Goal: Transaction & Acquisition: Purchase product/service

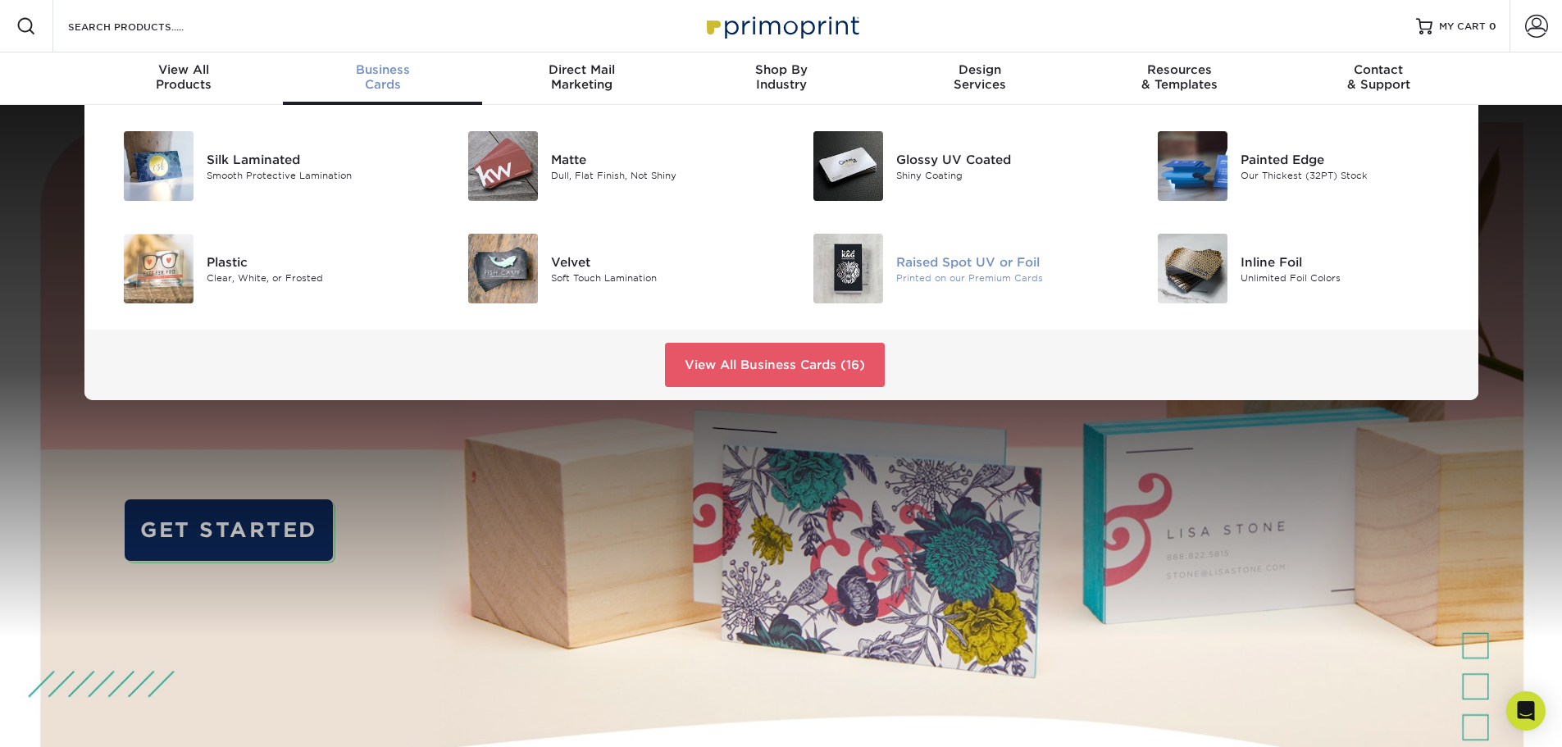
click at [887, 267] on div at bounding box center [838, 269] width 115 height 70
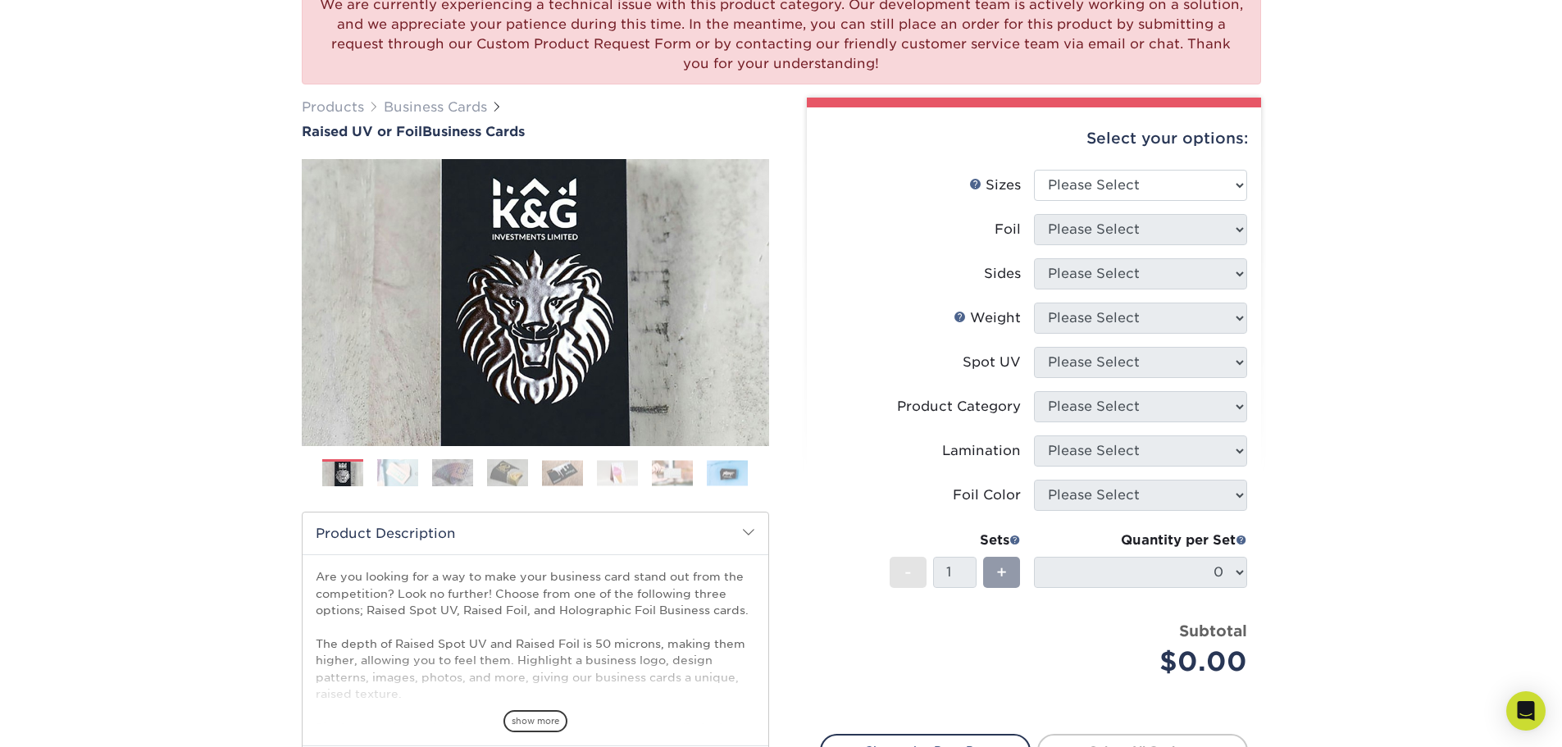
scroll to position [164, 0]
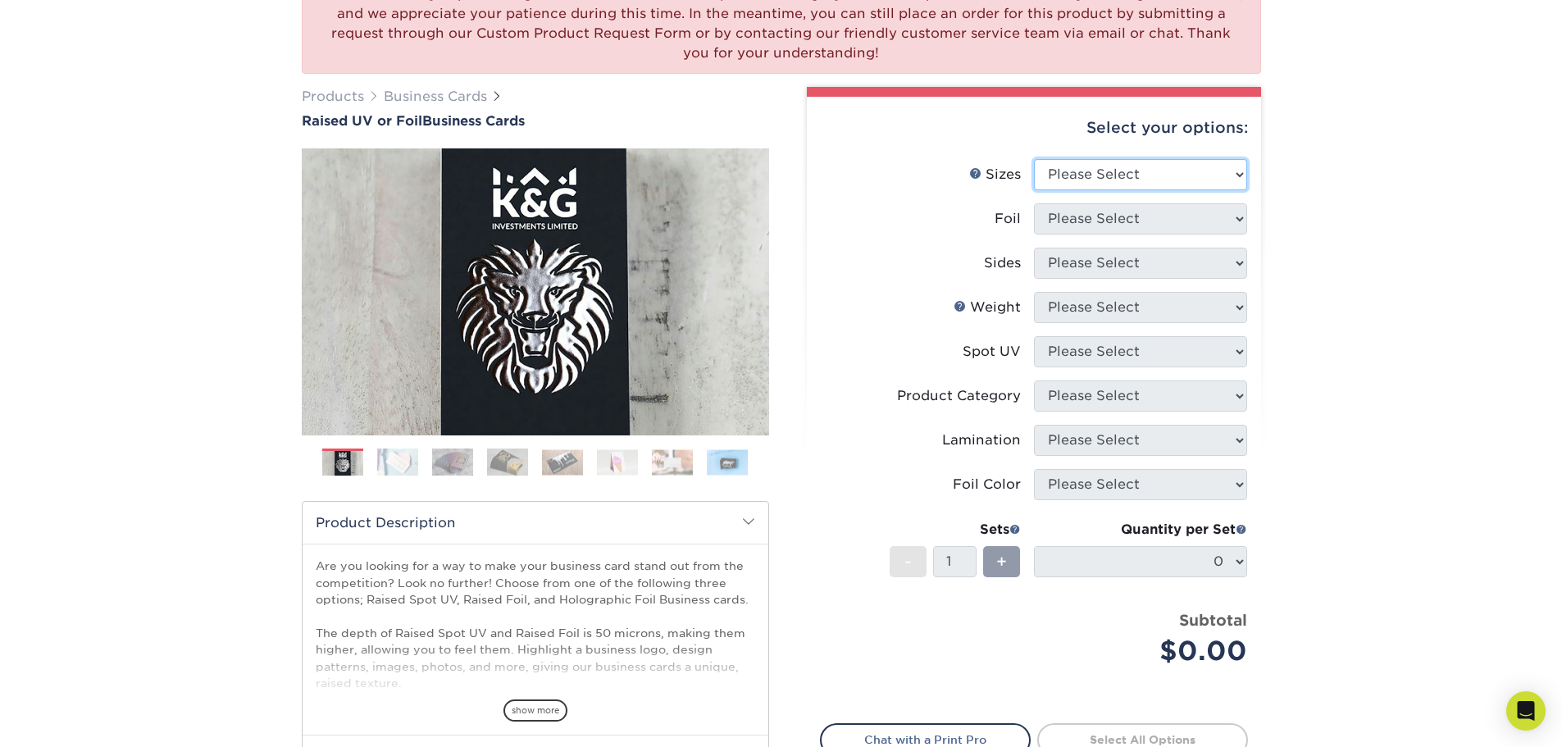
click at [1073, 178] on select "Please Select 2" x 3.5" - Standard" at bounding box center [1140, 174] width 213 height 31
select select "2.00x3.50"
click at [1034, 159] on select "Please Select 2" x 3.5" - Standard" at bounding box center [1140, 174] width 213 height 31
click at [1064, 218] on select "Please Select No Yes" at bounding box center [1140, 218] width 213 height 31
select select "0"
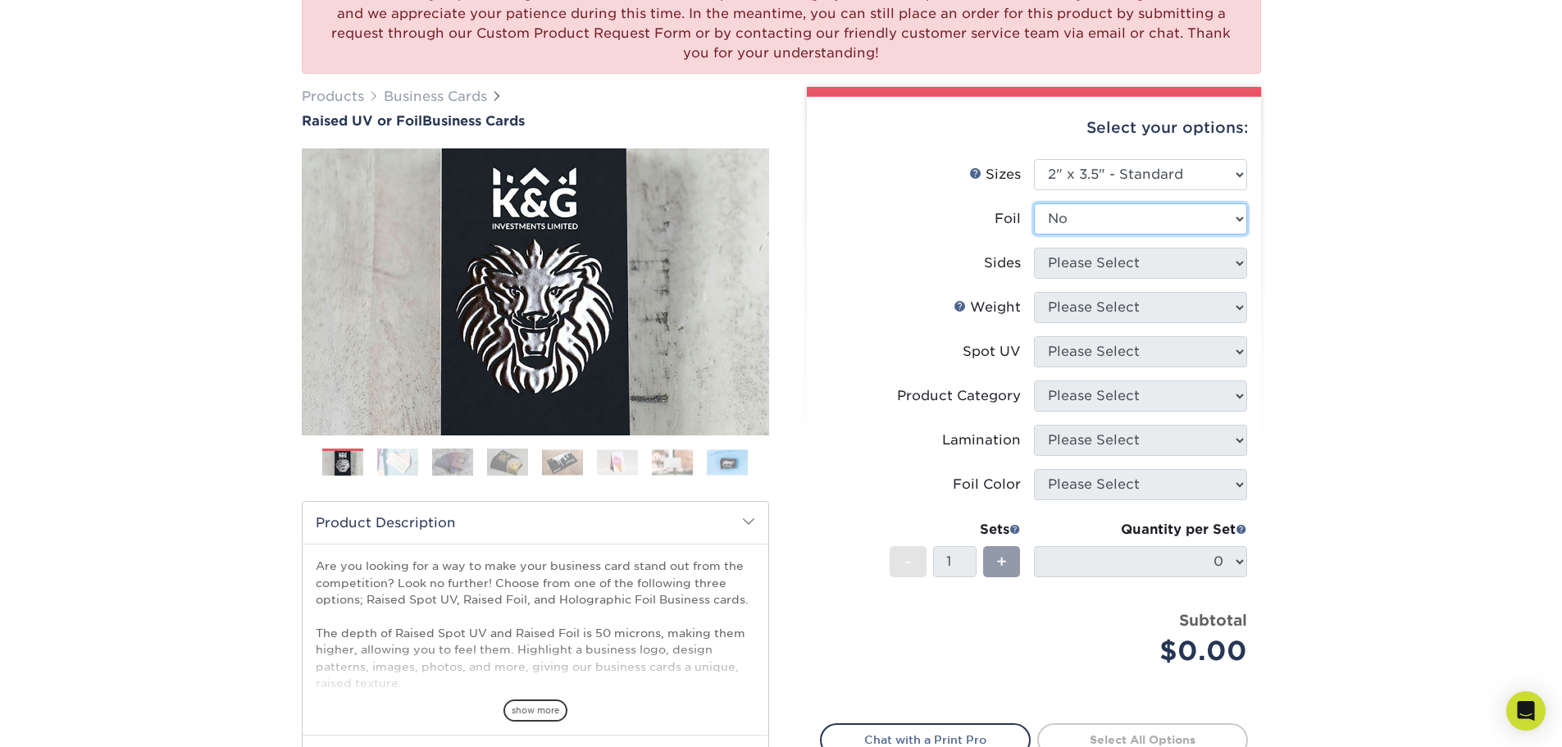
click at [1034, 203] on select "Please Select No Yes" at bounding box center [1140, 218] width 213 height 31
click at [1094, 267] on select "Please Select Print Both Sides Print Front Only" at bounding box center [1140, 263] width 213 height 31
select select "13abbda7-1d64-4f25-8bb2-c179b224825d"
click at [1034, 248] on select "Please Select Print Both Sides Print Front Only" at bounding box center [1140, 263] width 213 height 31
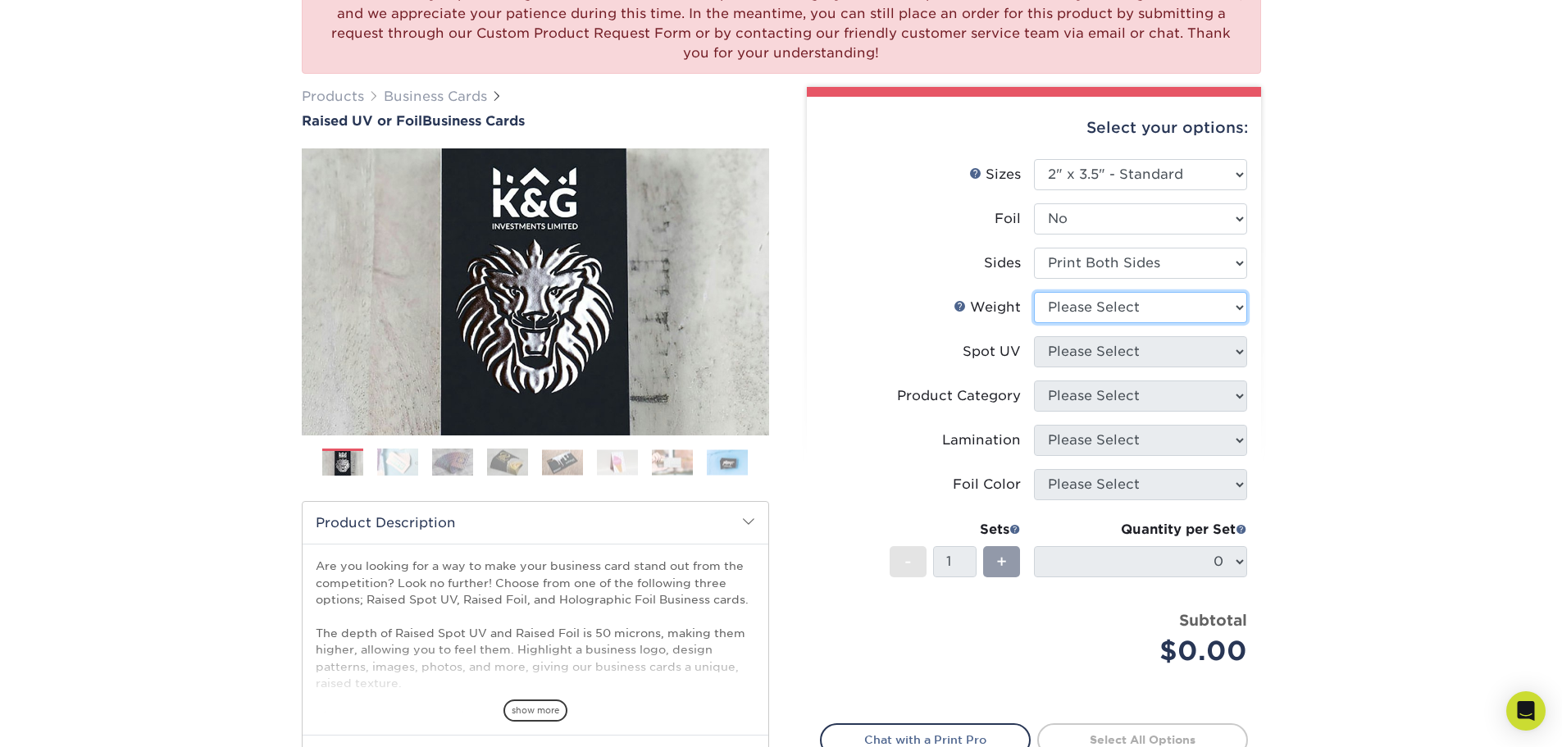
click at [1099, 307] on select "Please Select 16PT" at bounding box center [1140, 307] width 213 height 31
select select "16PT"
click at [1034, 292] on select "Please Select 16PT" at bounding box center [1140, 307] width 213 height 31
click at [1085, 338] on select "Please Select No Spot UV Front Only" at bounding box center [1140, 351] width 213 height 31
select select "1"
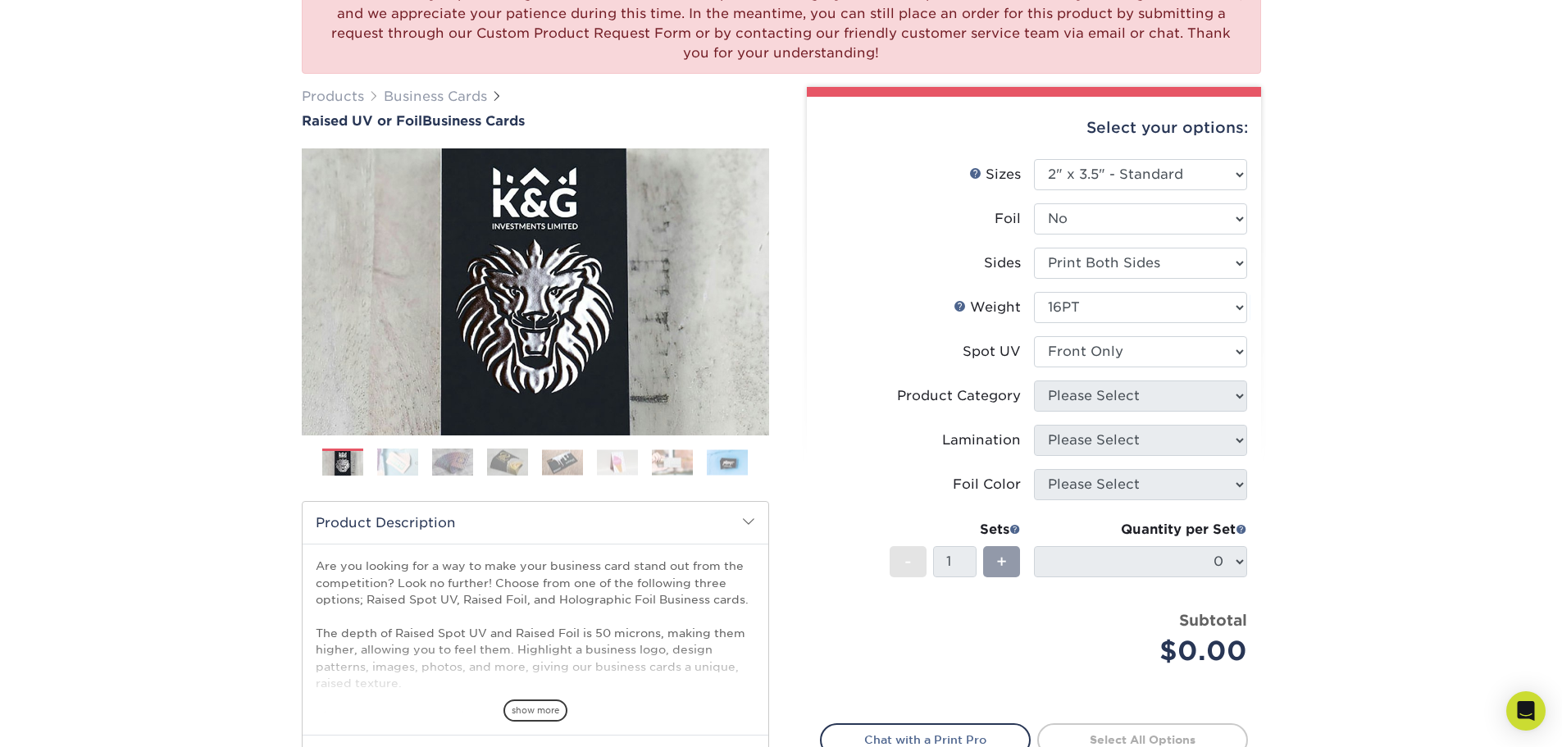
click at [1034, 336] on select "Please Select No Spot UV Front Only" at bounding box center [1140, 351] width 213 height 31
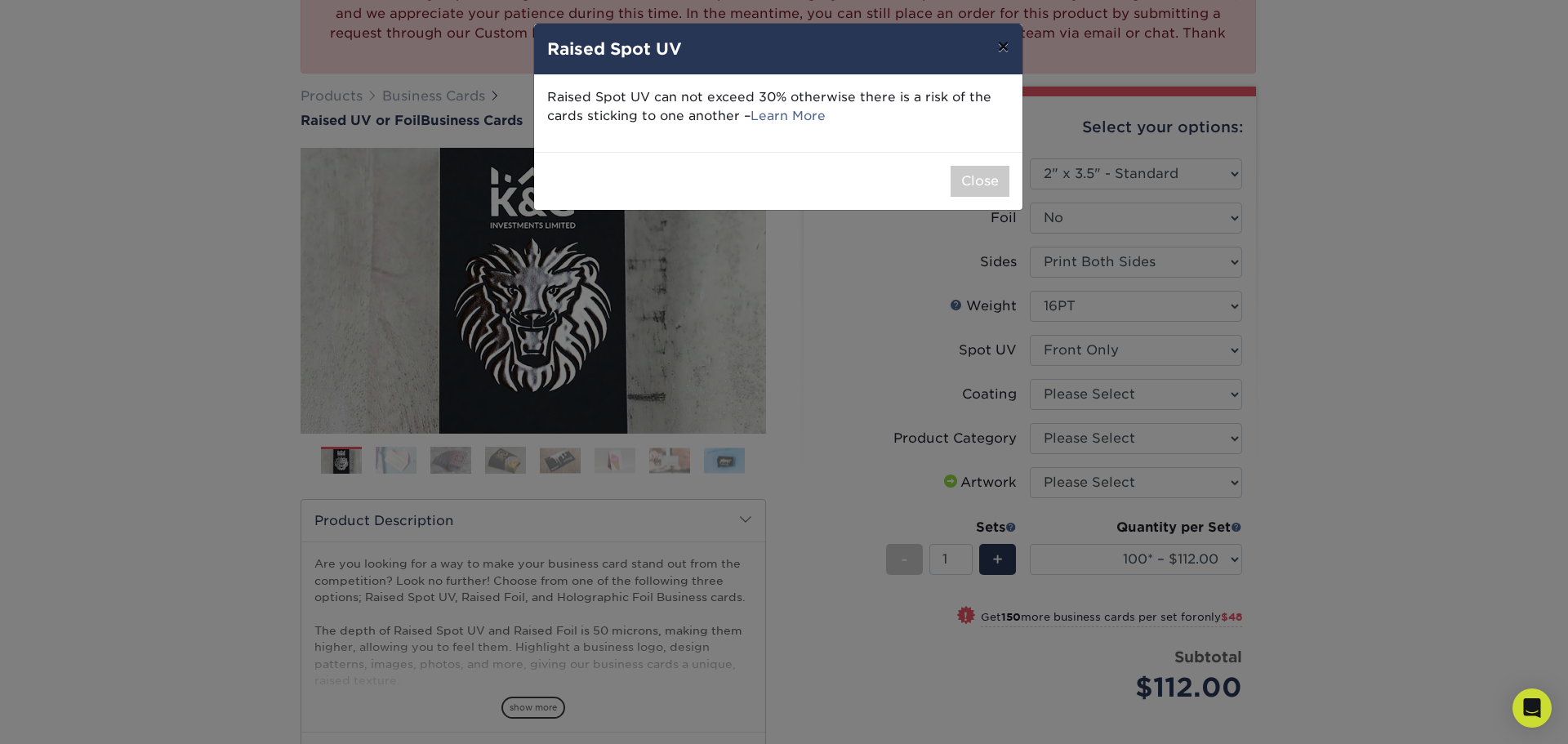
click at [995, 52] on button "×" at bounding box center [1003, 47] width 38 height 46
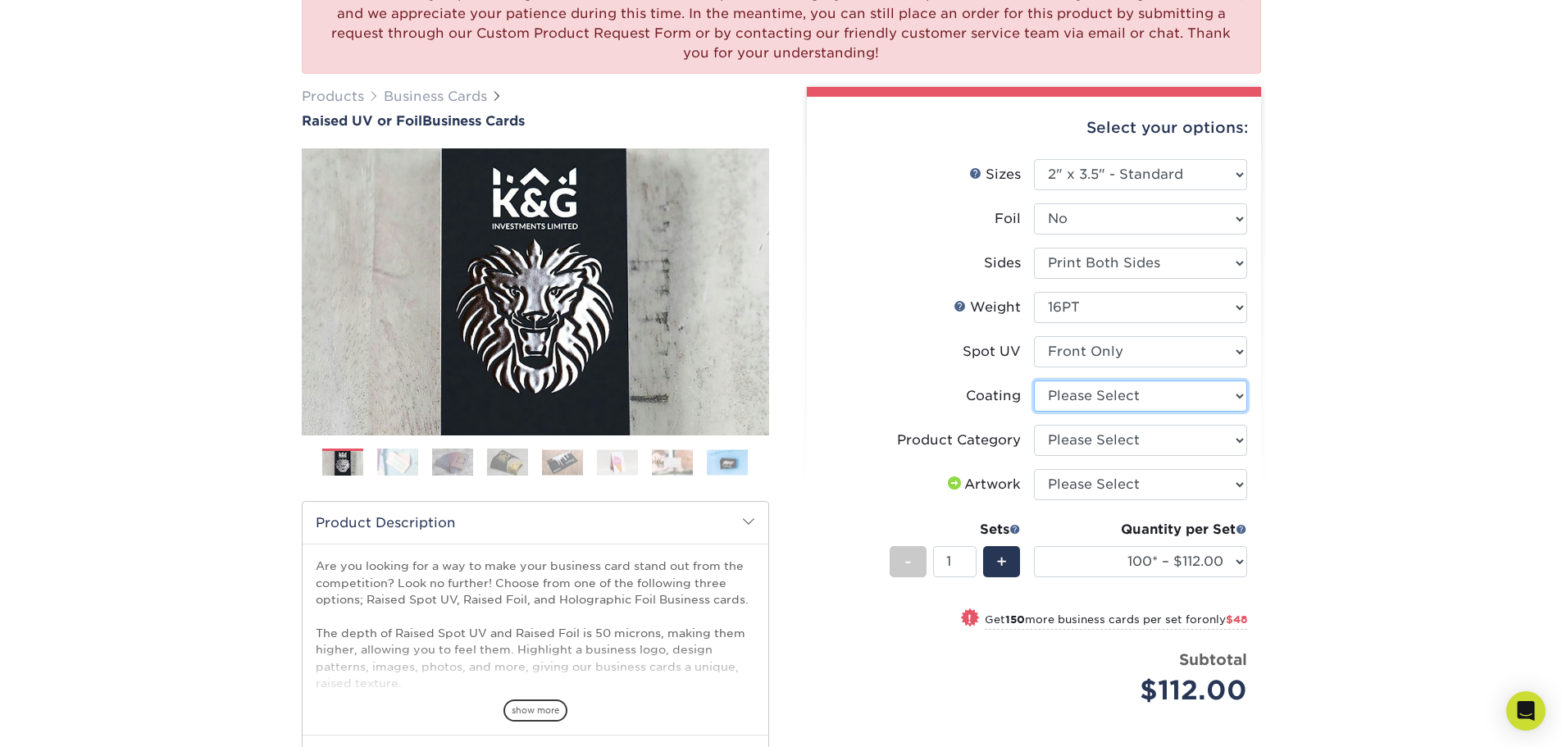
click at [1088, 395] on select at bounding box center [1140, 395] width 213 height 31
select select "3e7618de-abca-4bda-9f97-8b9129e913d8"
click at [1034, 380] on select at bounding box center [1140, 395] width 213 height 31
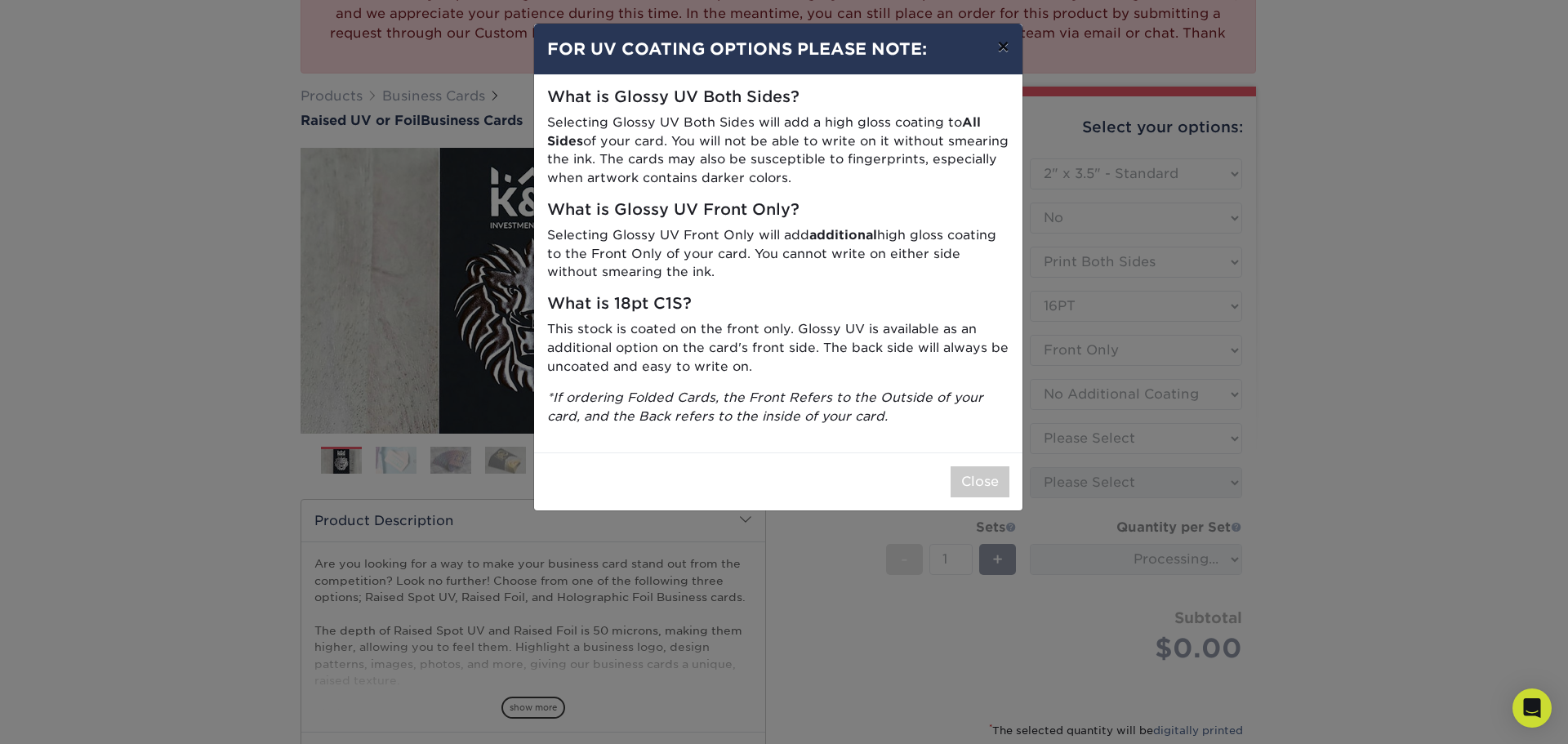
click at [1008, 52] on button "×" at bounding box center [1003, 47] width 38 height 46
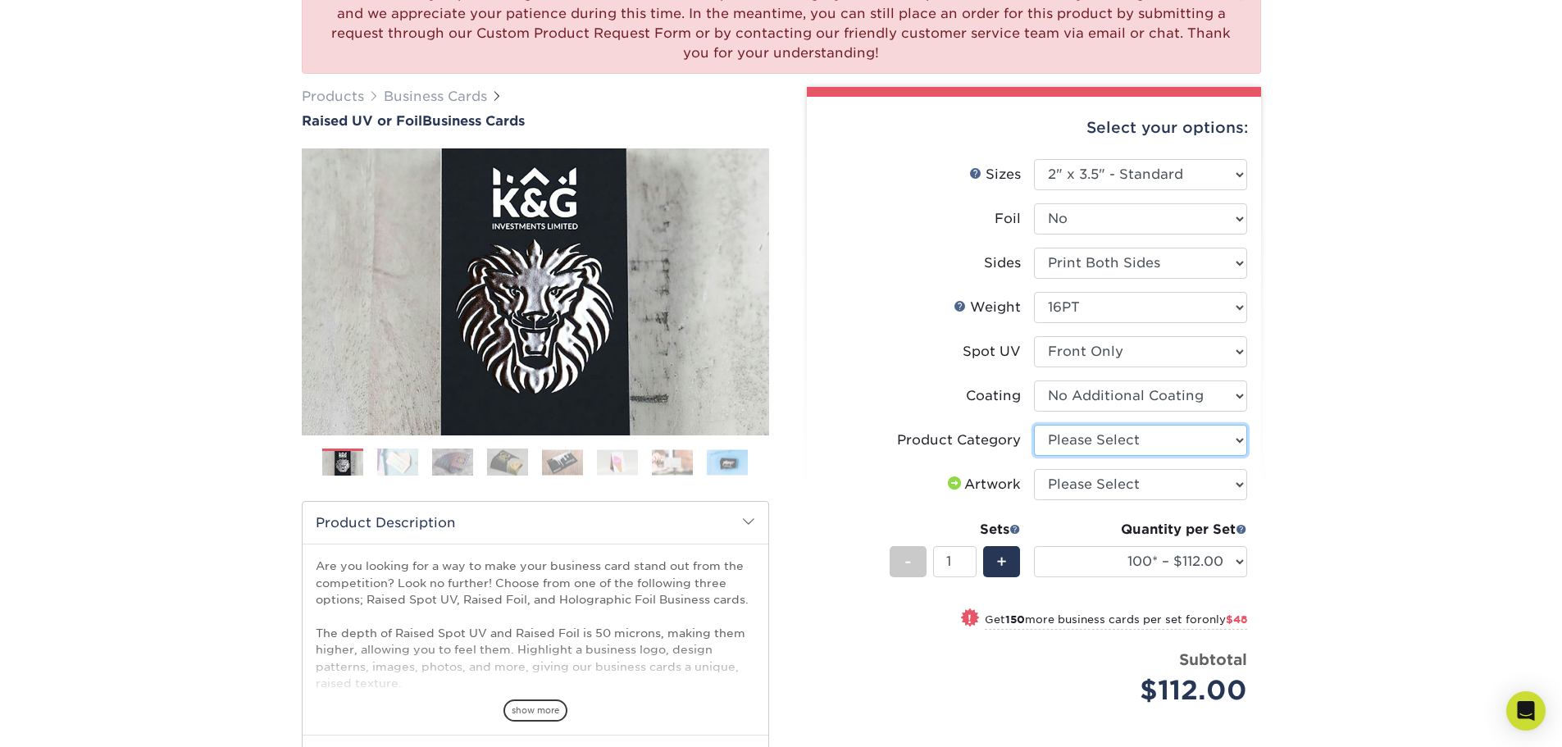
click at [1156, 441] on select "Please Select Business Cards" at bounding box center [1140, 440] width 213 height 31
select select "3b5148f1-0588-4f88-a218-97bcfdce65c1"
click at [1034, 425] on select "Please Select Business Cards" at bounding box center [1140, 440] width 213 height 31
click at [1126, 395] on select at bounding box center [1140, 395] width 213 height 31
click at [1034, 380] on select at bounding box center [1140, 395] width 213 height 31
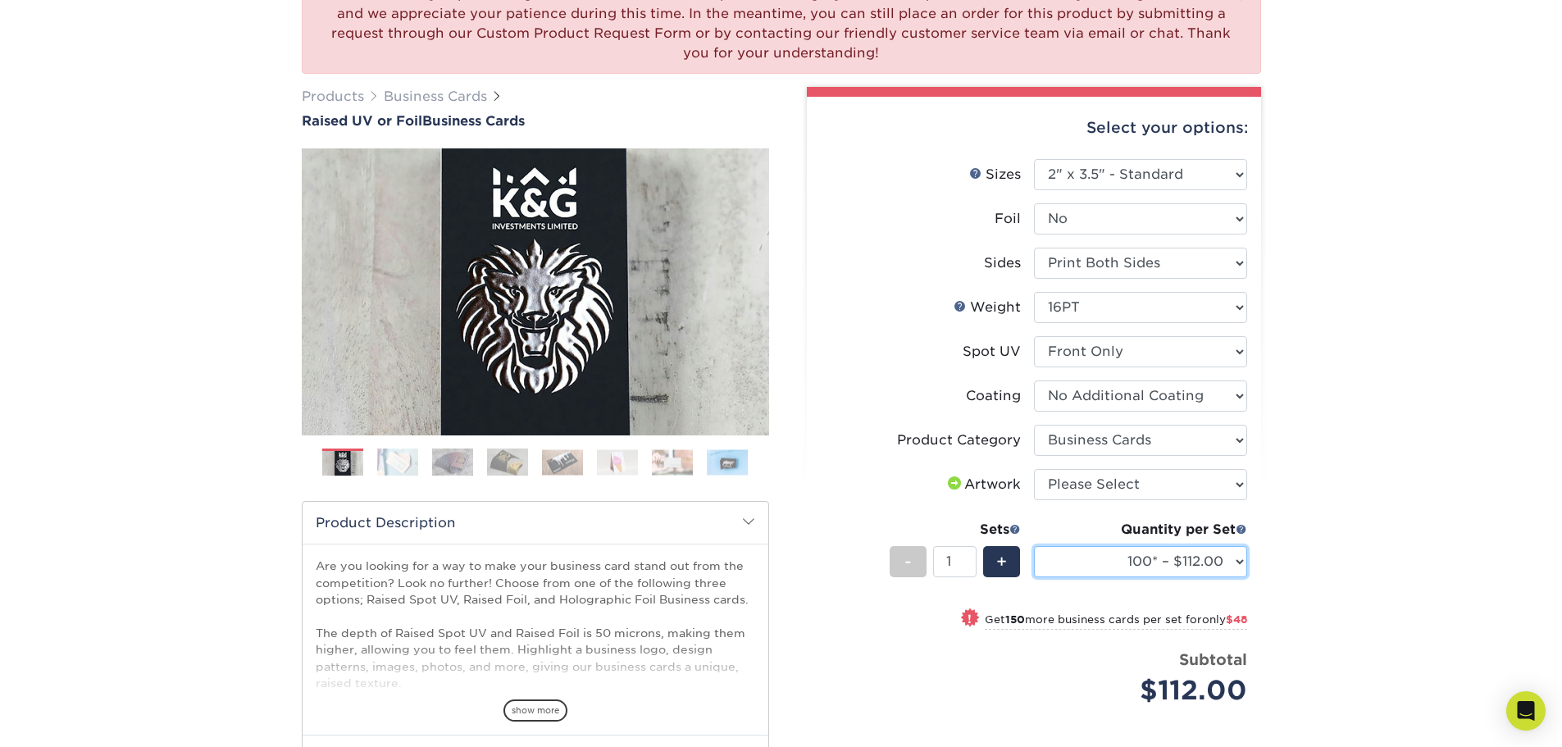
click at [1136, 570] on select "100* – $112.00 250* – $160.00 500* – $216.00" at bounding box center [1140, 561] width 213 height 31
select select "250* – $160.00"
click at [1034, 546] on select "100* – $112.00 250* – $160.00 500* – $216.00" at bounding box center [1140, 561] width 213 height 31
click at [493, 463] on img at bounding box center [507, 462] width 41 height 29
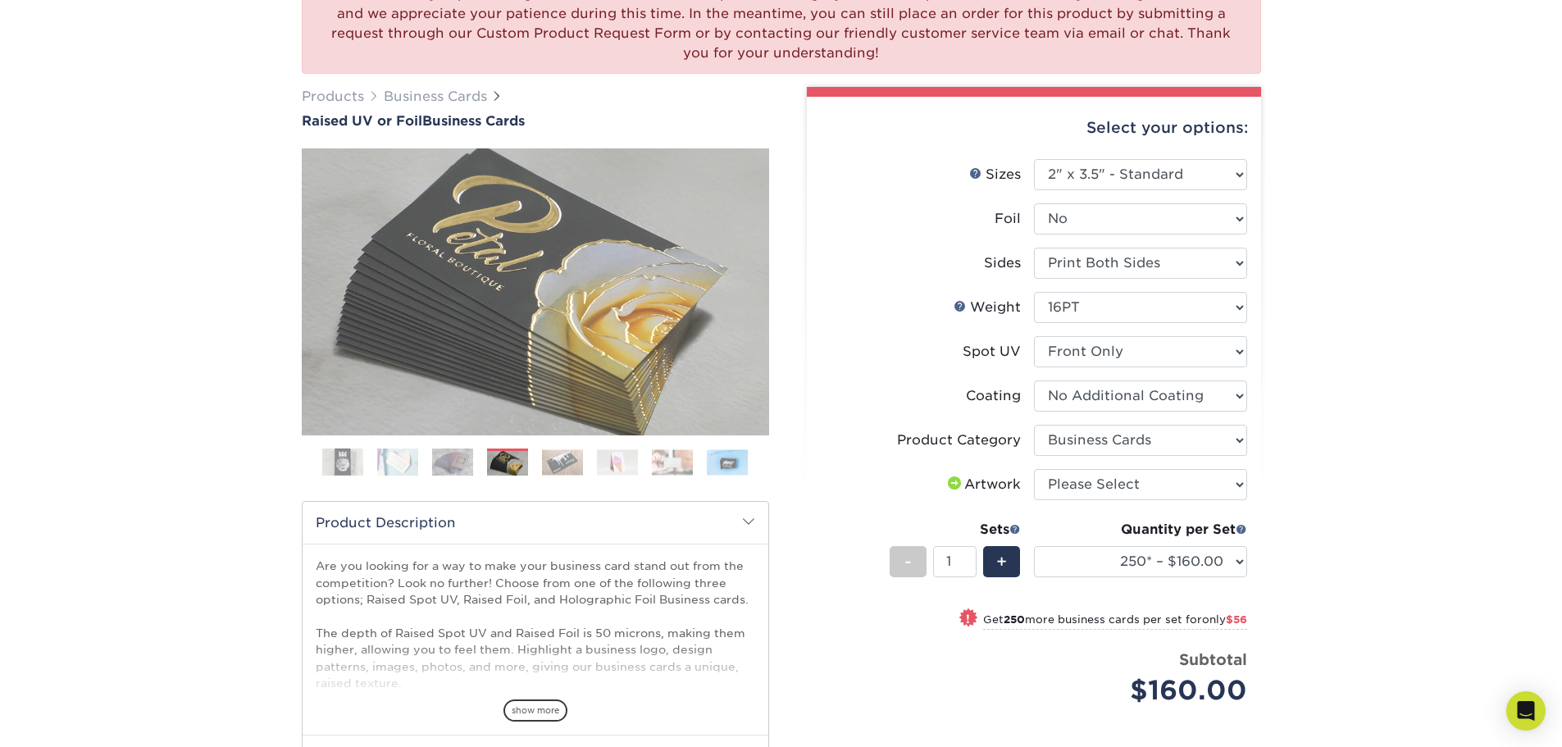
click at [467, 459] on img at bounding box center [452, 462] width 41 height 29
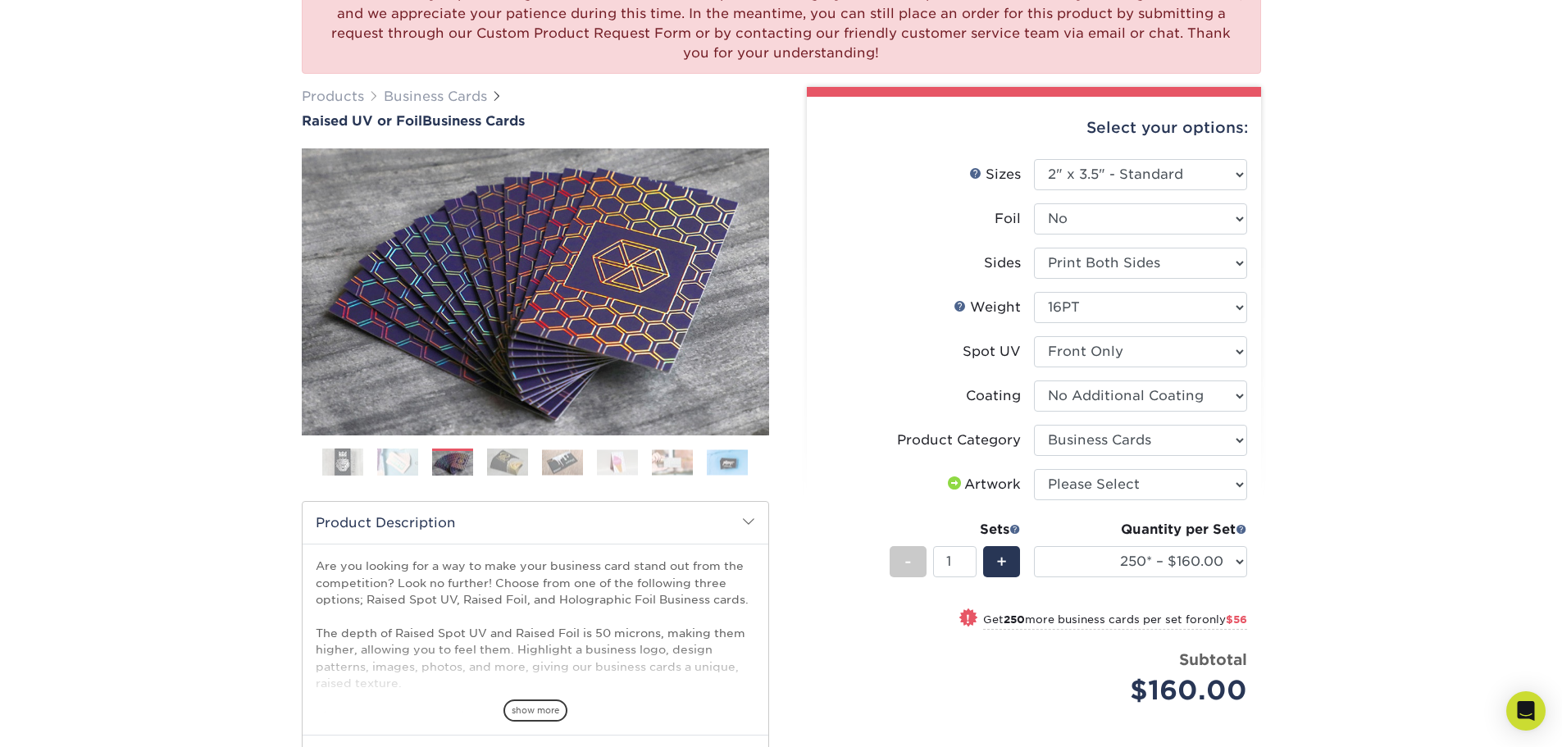
click at [392, 453] on img at bounding box center [397, 462] width 41 height 29
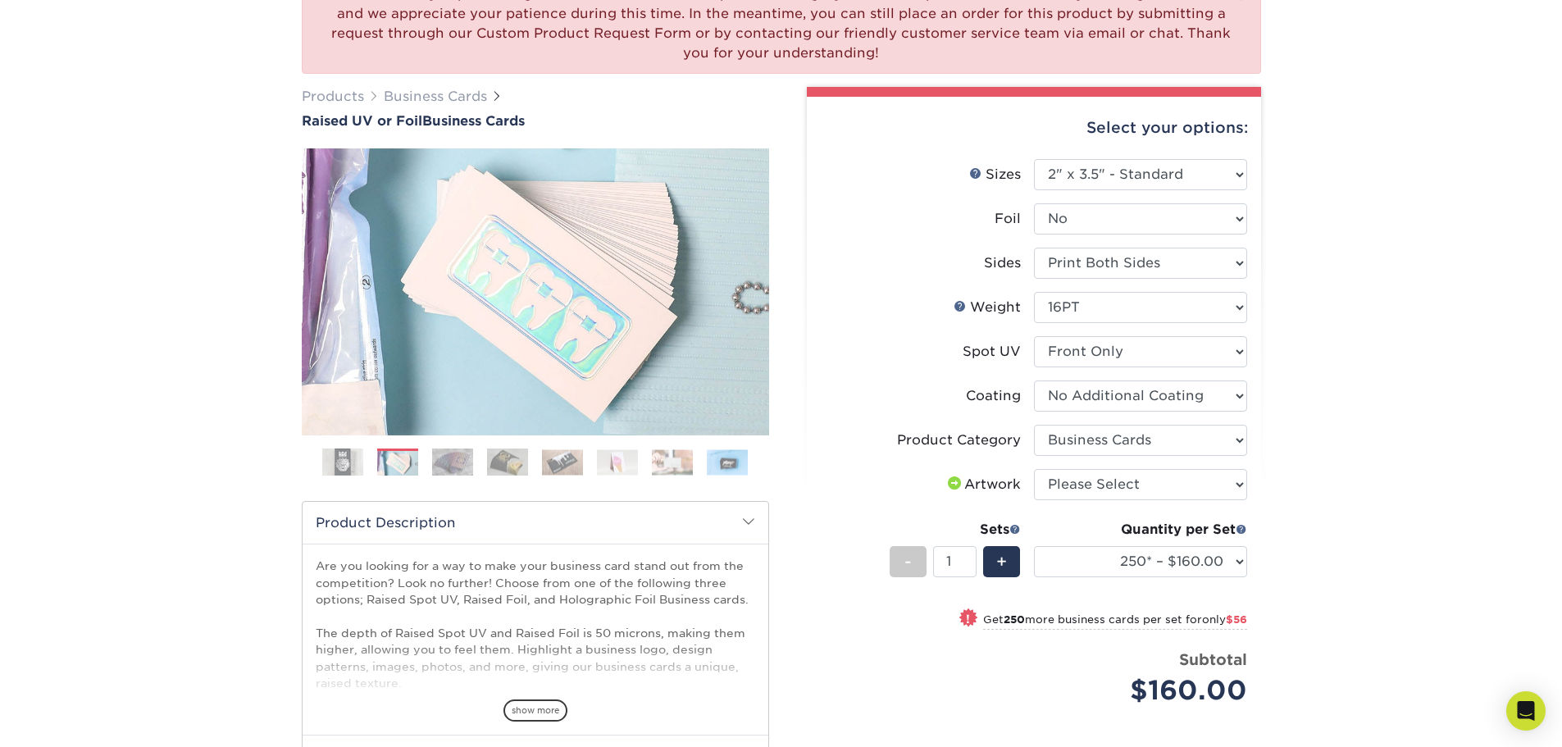
click at [354, 456] on img at bounding box center [342, 462] width 41 height 41
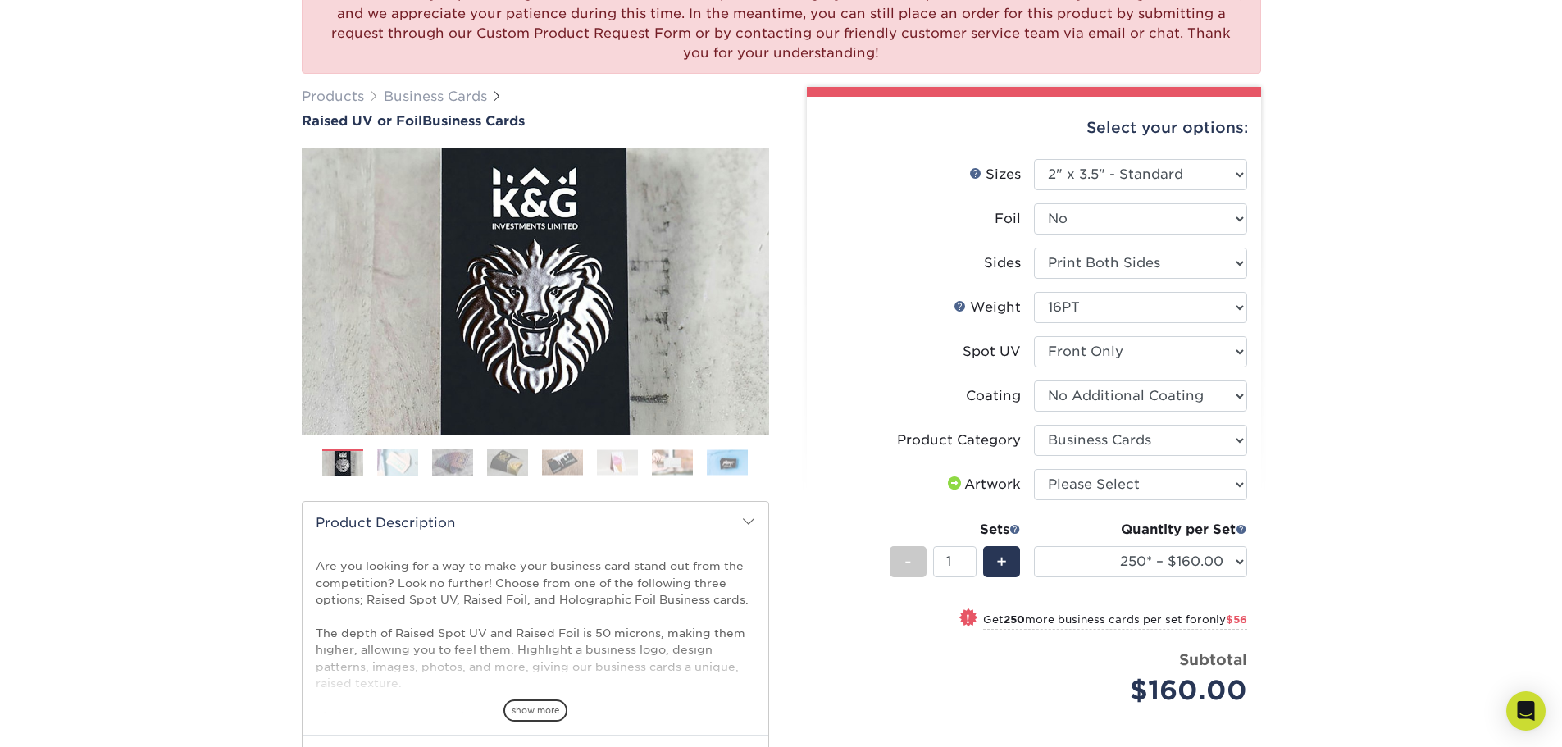
click at [669, 473] on img at bounding box center [672, 461] width 41 height 25
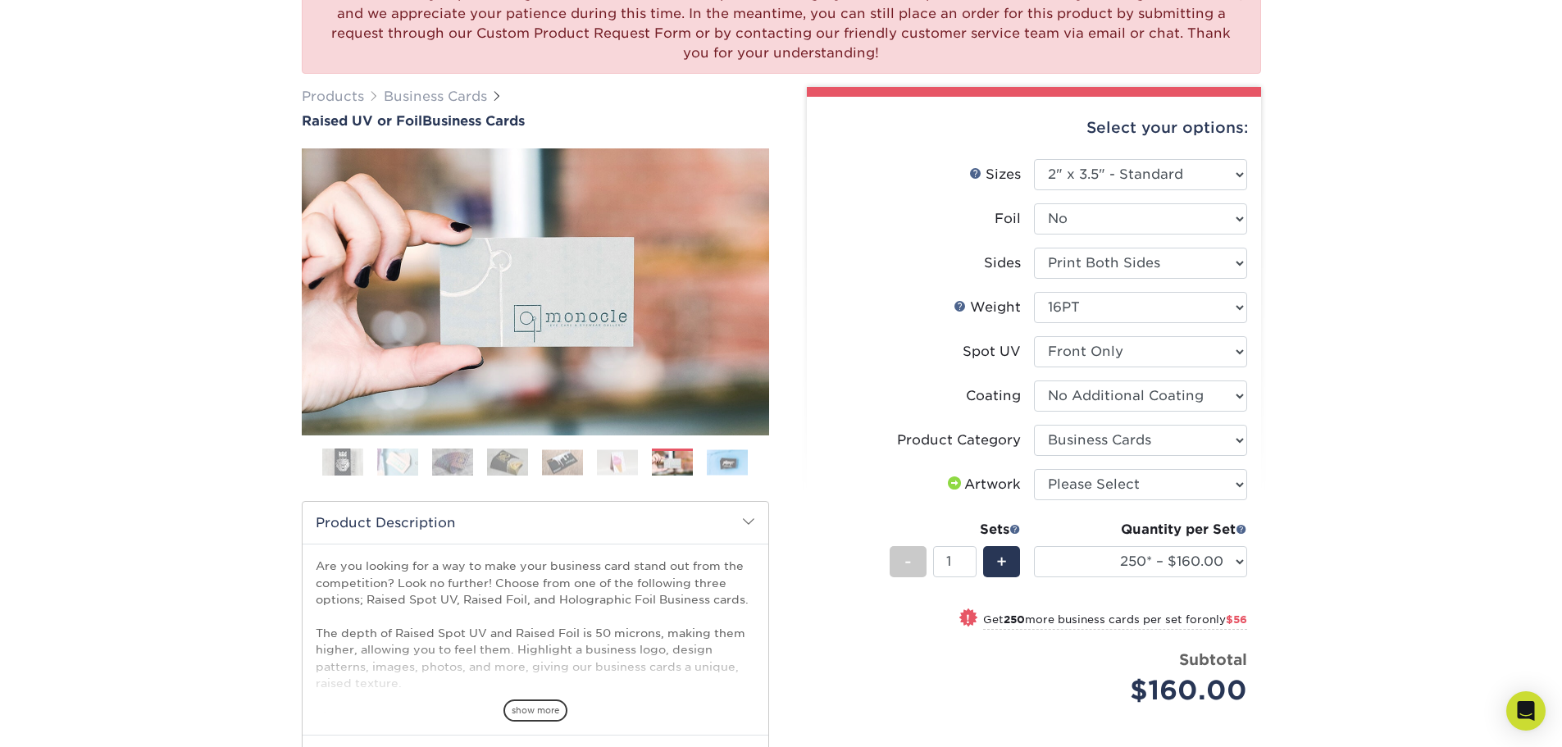
click at [730, 472] on img at bounding box center [727, 461] width 41 height 25
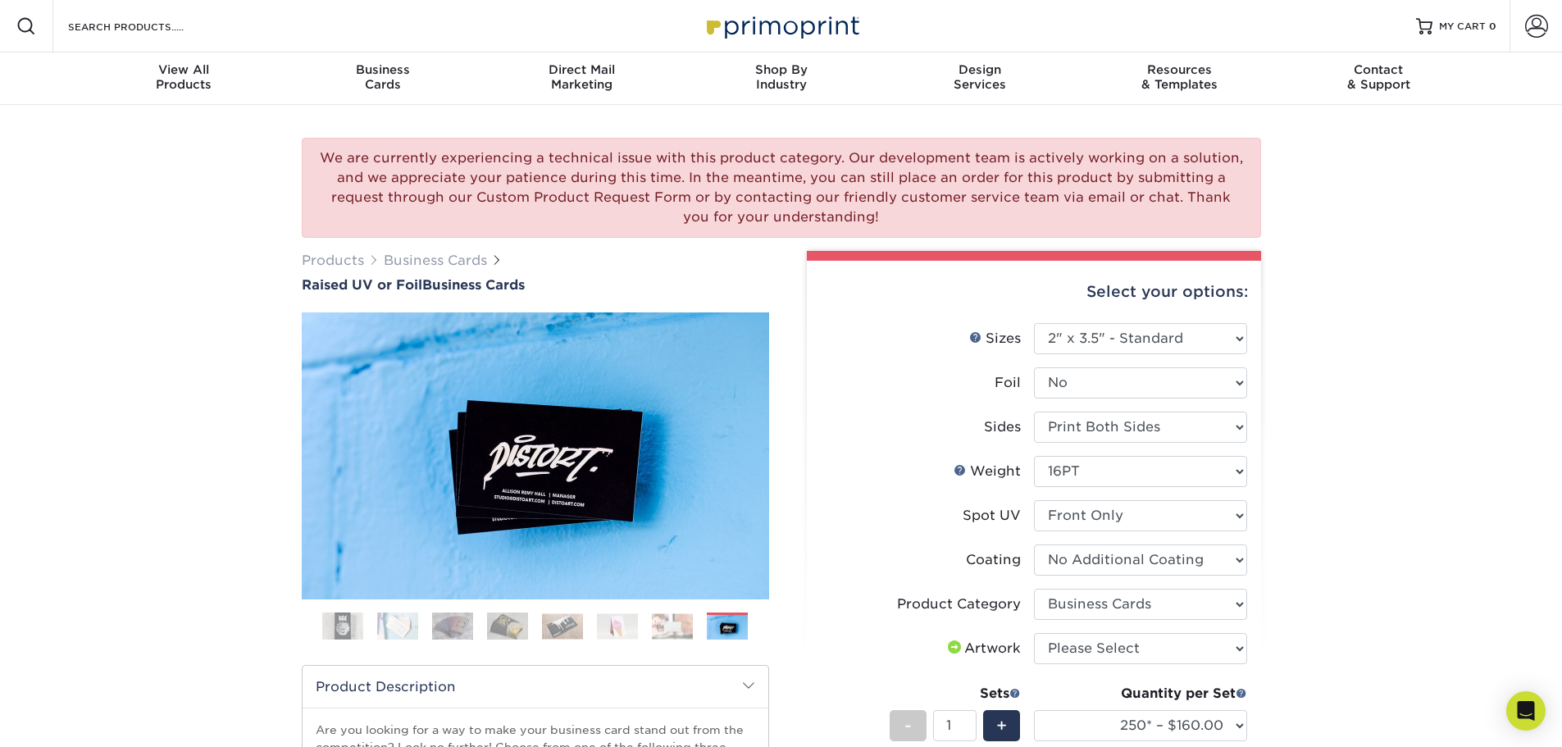
scroll to position [246, 0]
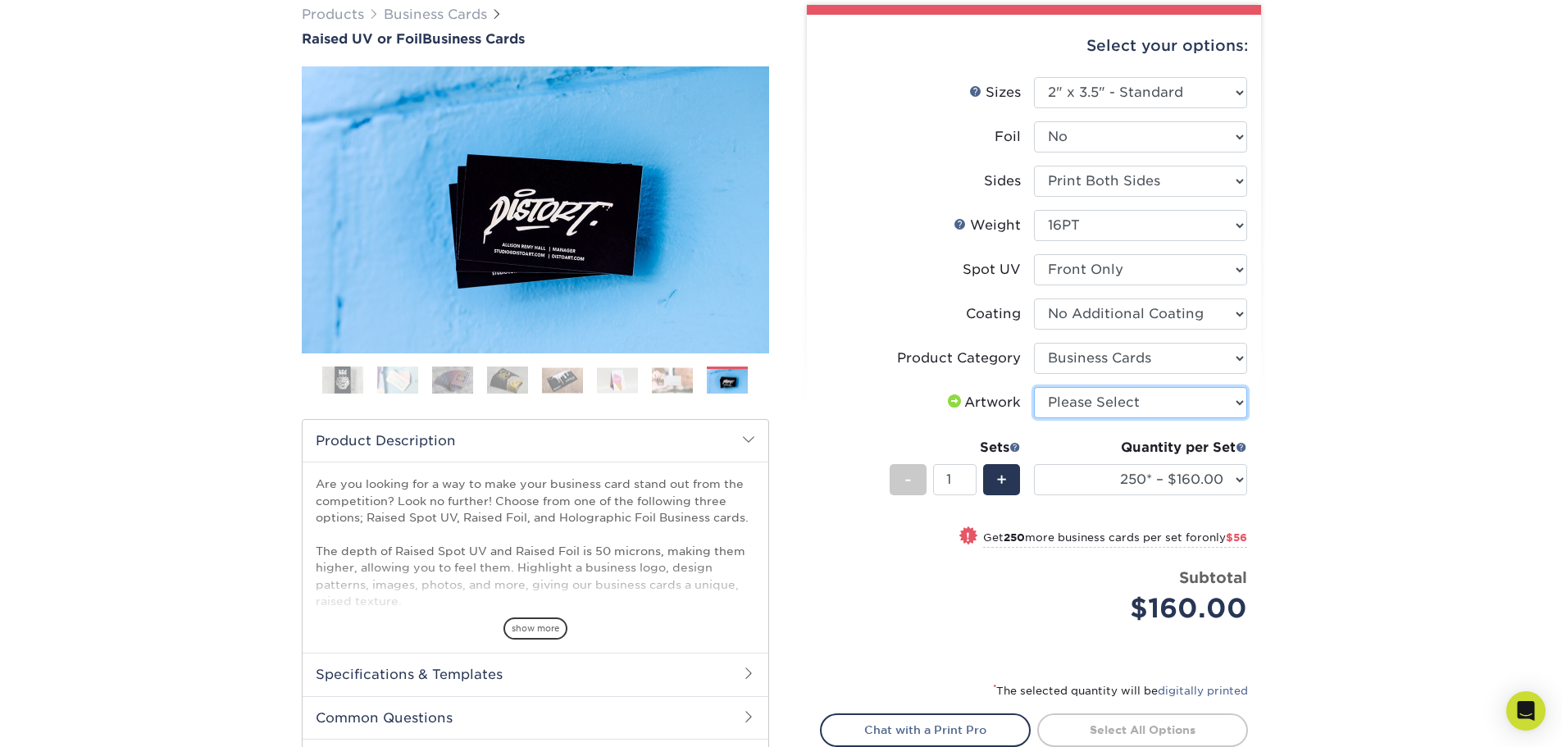
click at [1132, 408] on select "Please Select I will upload files I need a design - $100" at bounding box center [1140, 402] width 213 height 31
select select "upload"
click at [1034, 387] on select "Please Select I will upload files I need a design - $100" at bounding box center [1140, 402] width 213 height 31
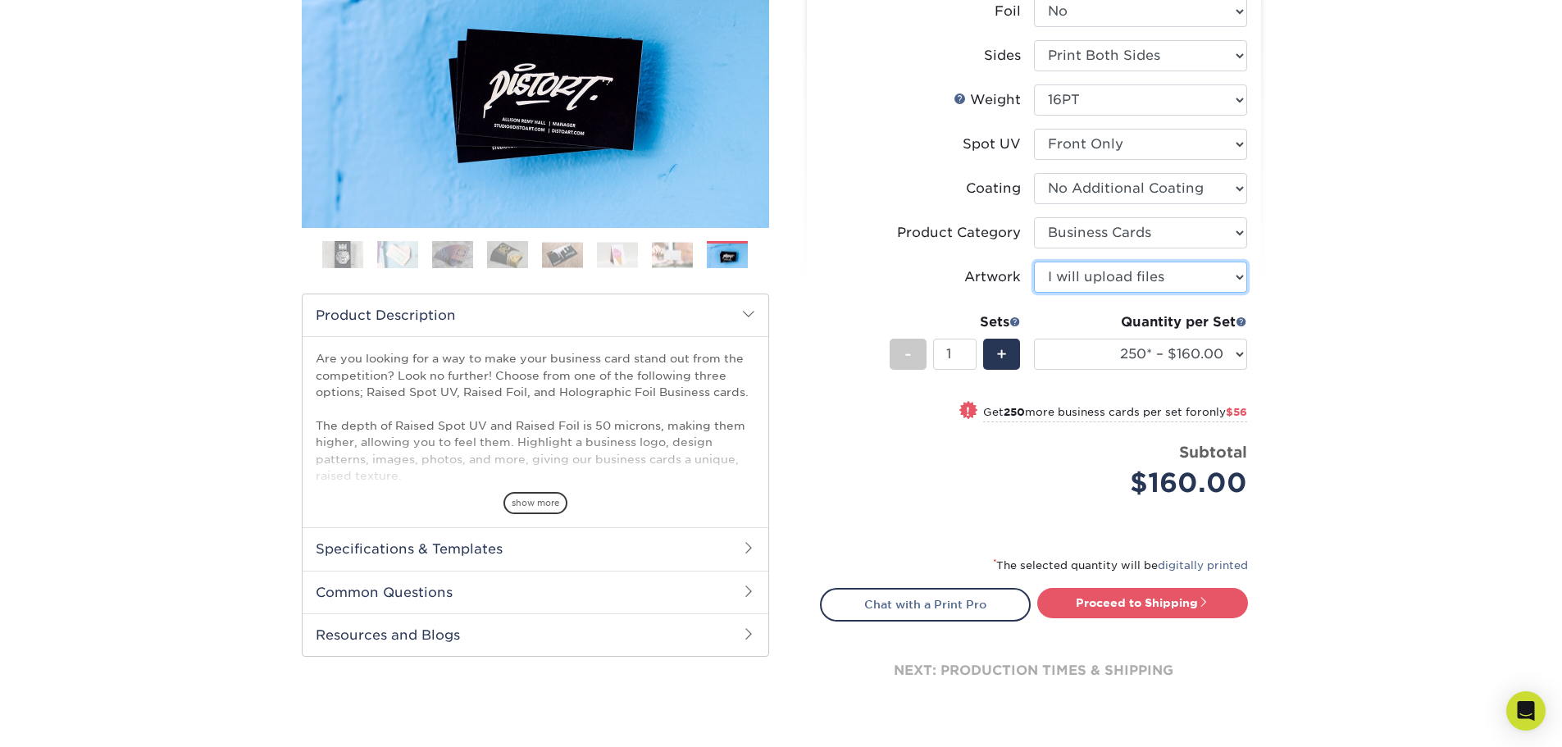
scroll to position [492, 0]
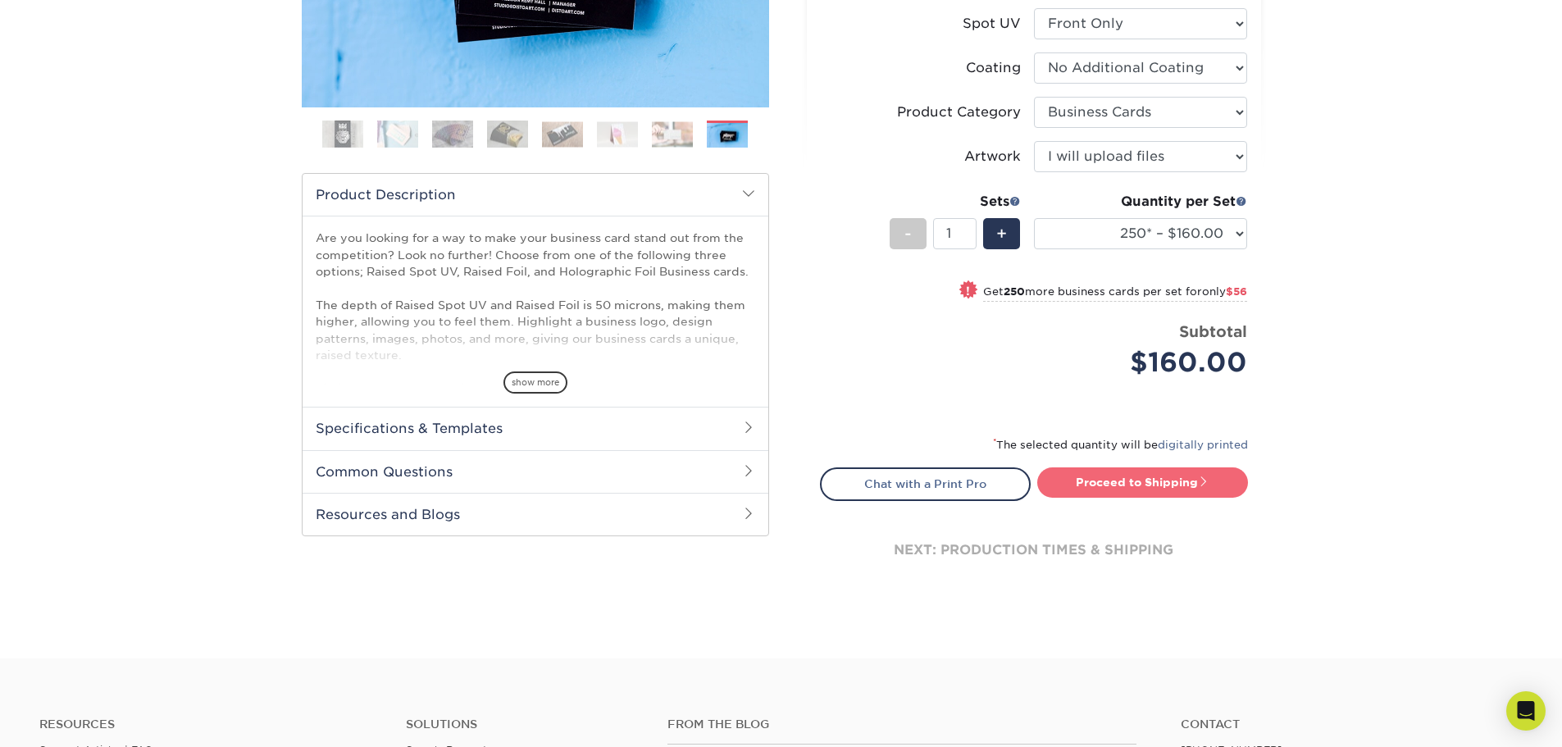
click at [1099, 497] on link "Proceed to Shipping" at bounding box center [1142, 482] width 211 height 30
type input "Set 1"
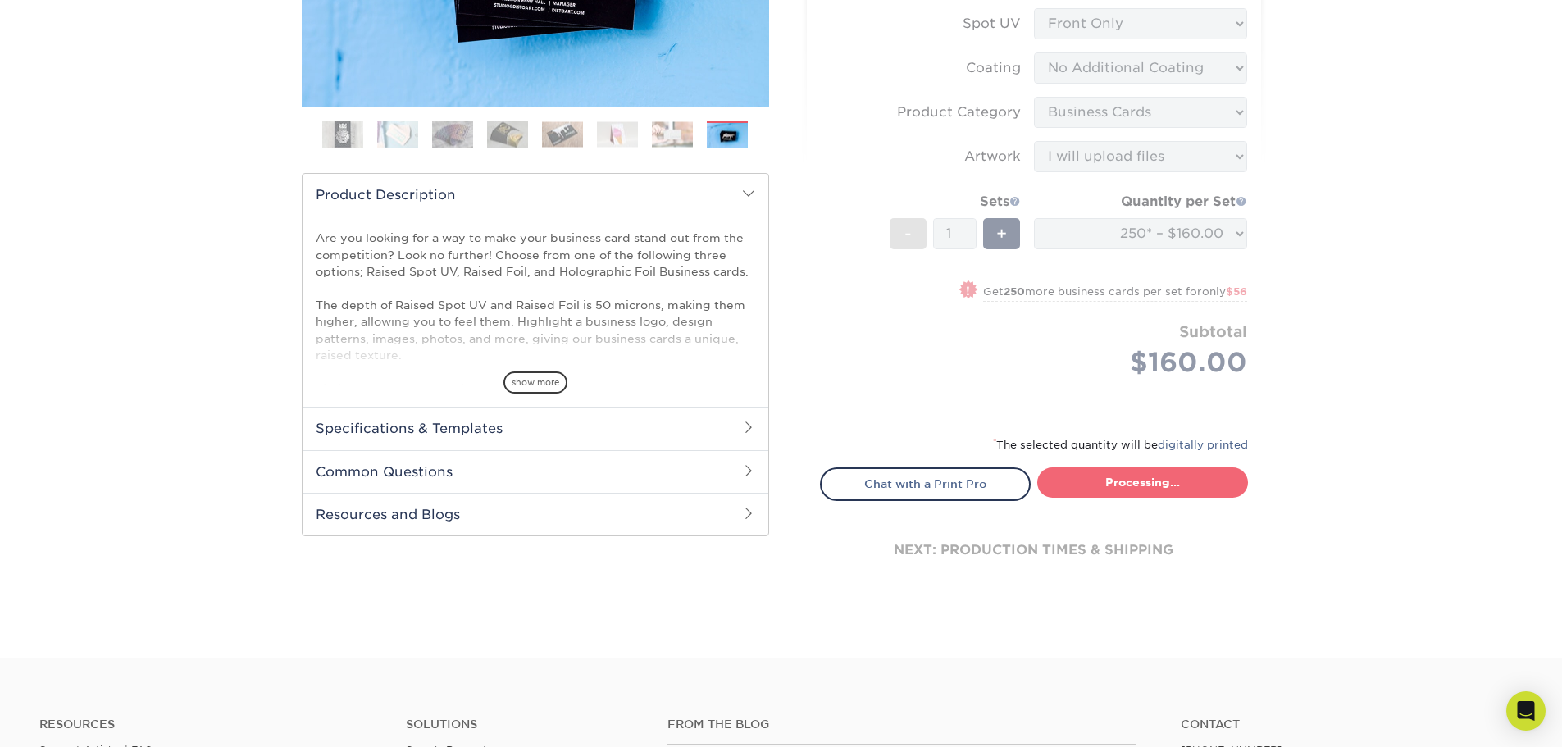
select select "b9b8bc4a-fe2b-4611-9a9e-1ae5d58e413a"
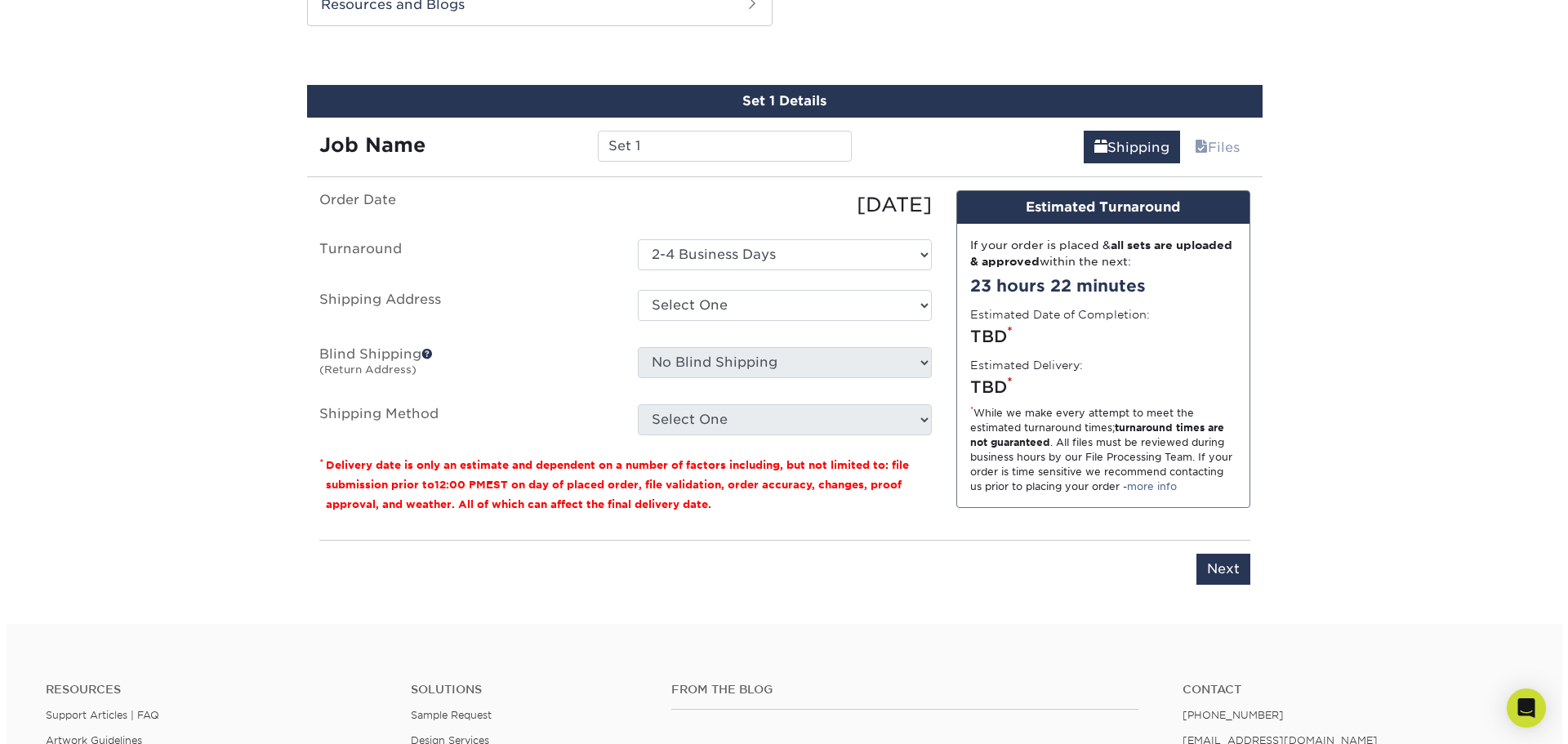
scroll to position [1000, 0]
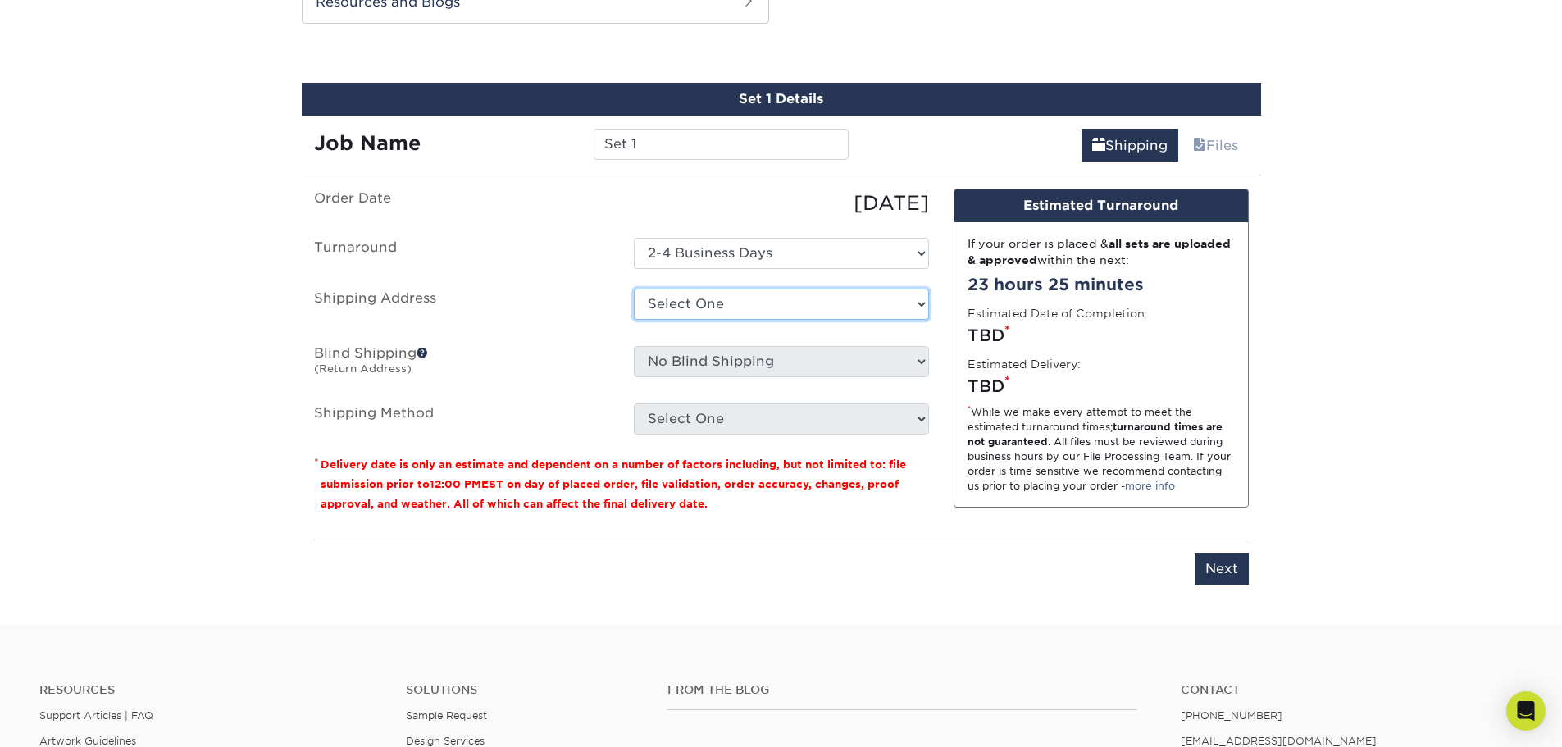
click at [771, 310] on select "Select One + Add New Address - Login" at bounding box center [781, 304] width 295 height 31
select select "newaddress"
click at [634, 289] on select "Select One + Add New Address - Login" at bounding box center [781, 304] width 295 height 31
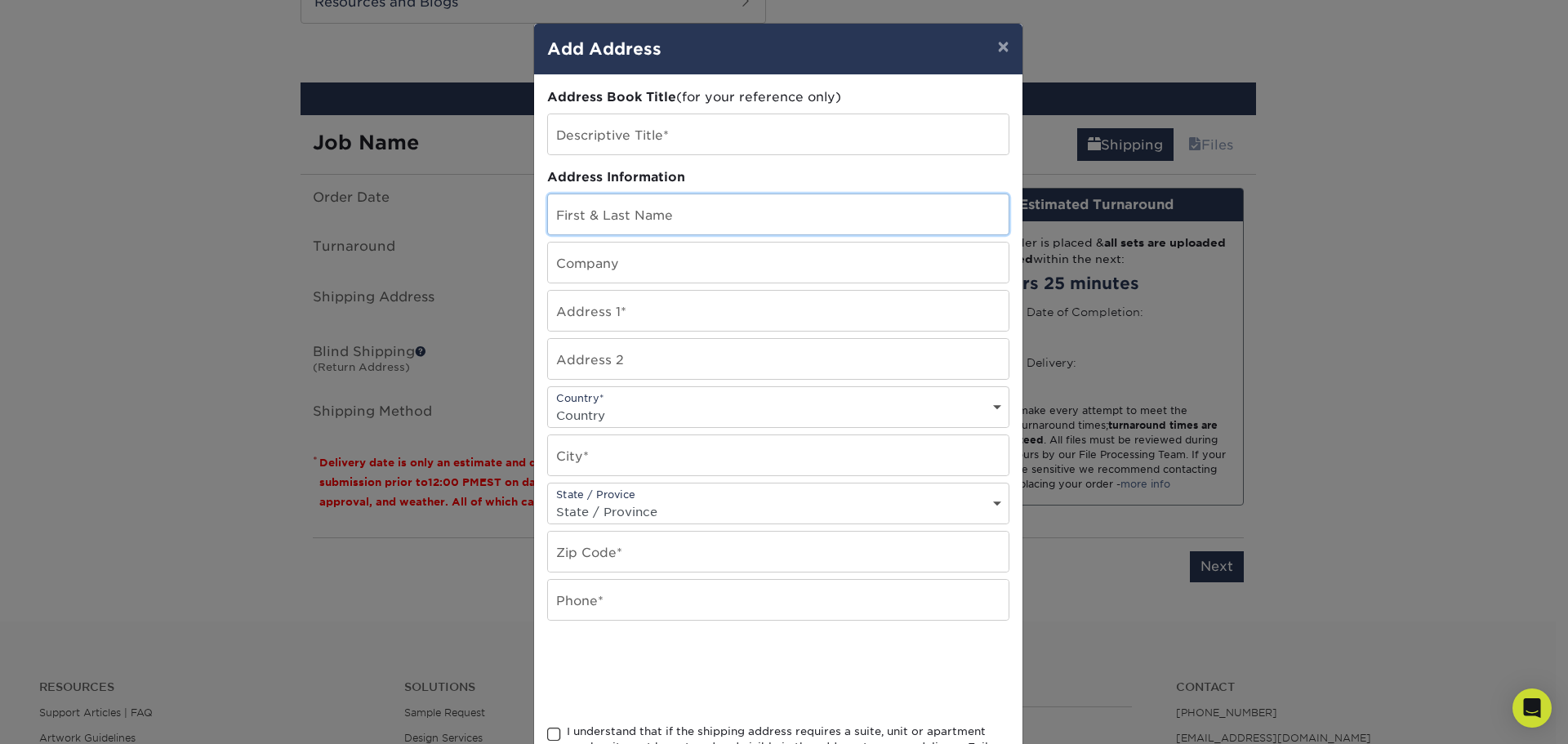
click at [725, 211] on input "text" at bounding box center [778, 214] width 460 height 40
type input "SpeedPro Silver Spring"
type input "2251 Distribution Circle"
select select "US"
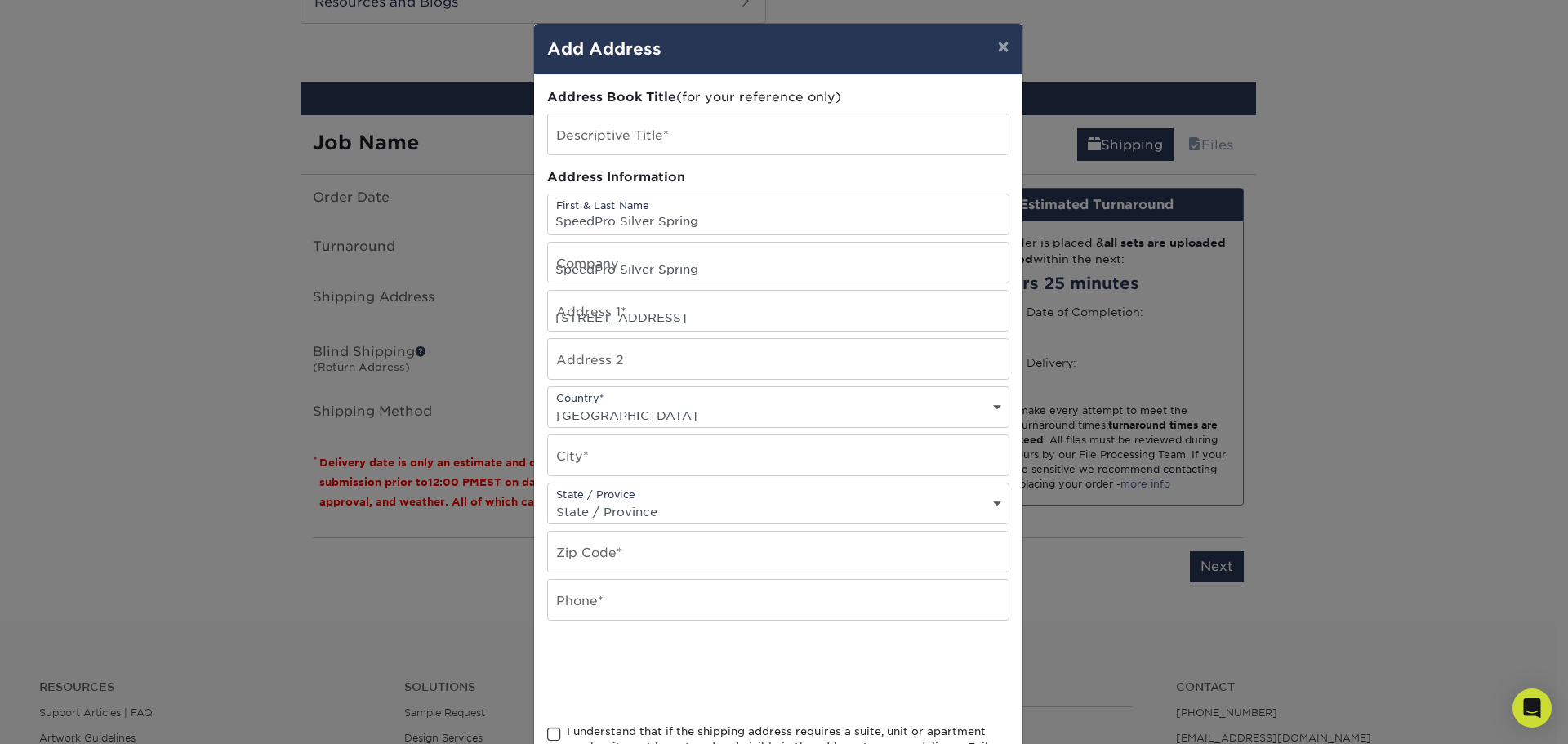
type input "Silver Spring"
select select "MD"
type input "20910"
type input "3015887733"
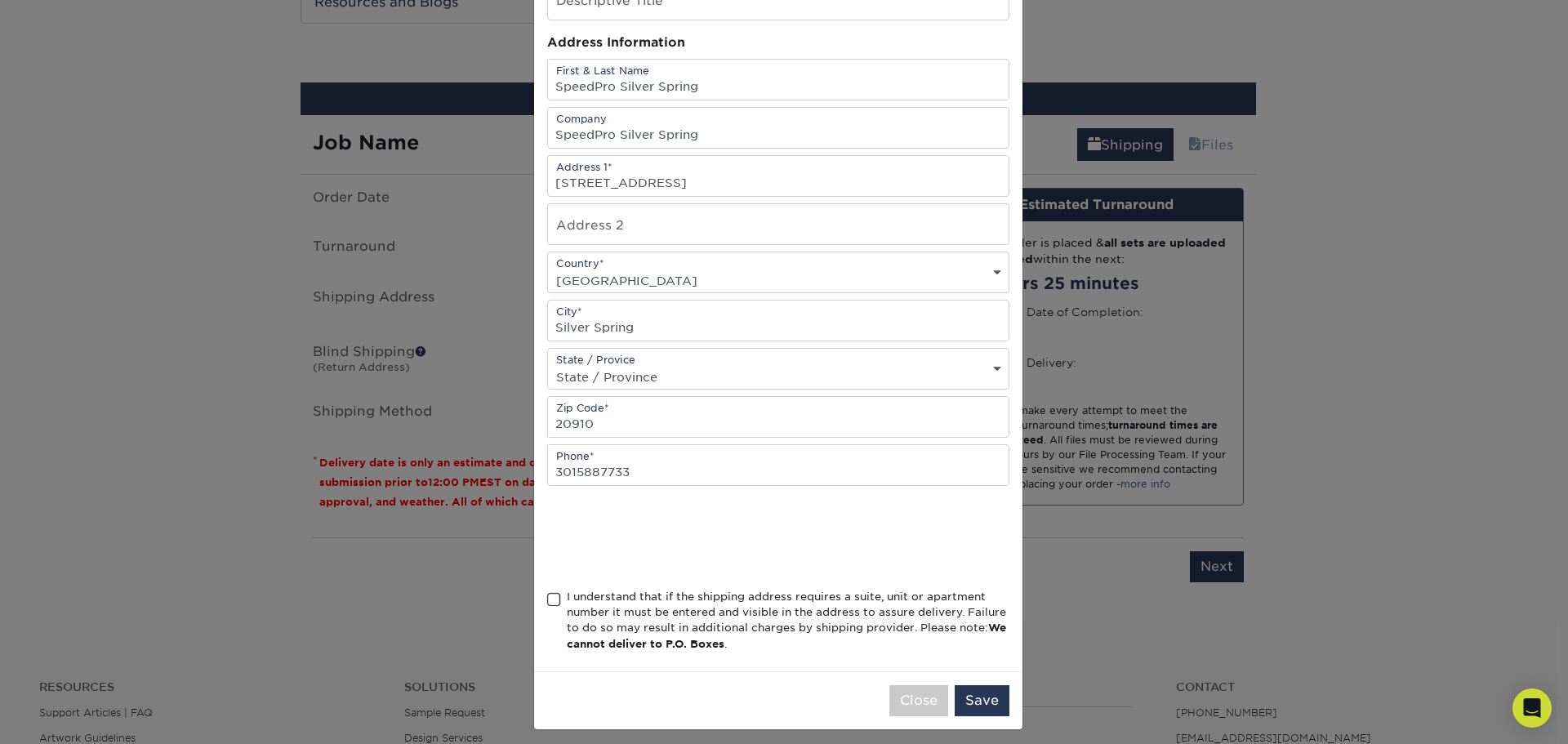
scroll to position [143, 0]
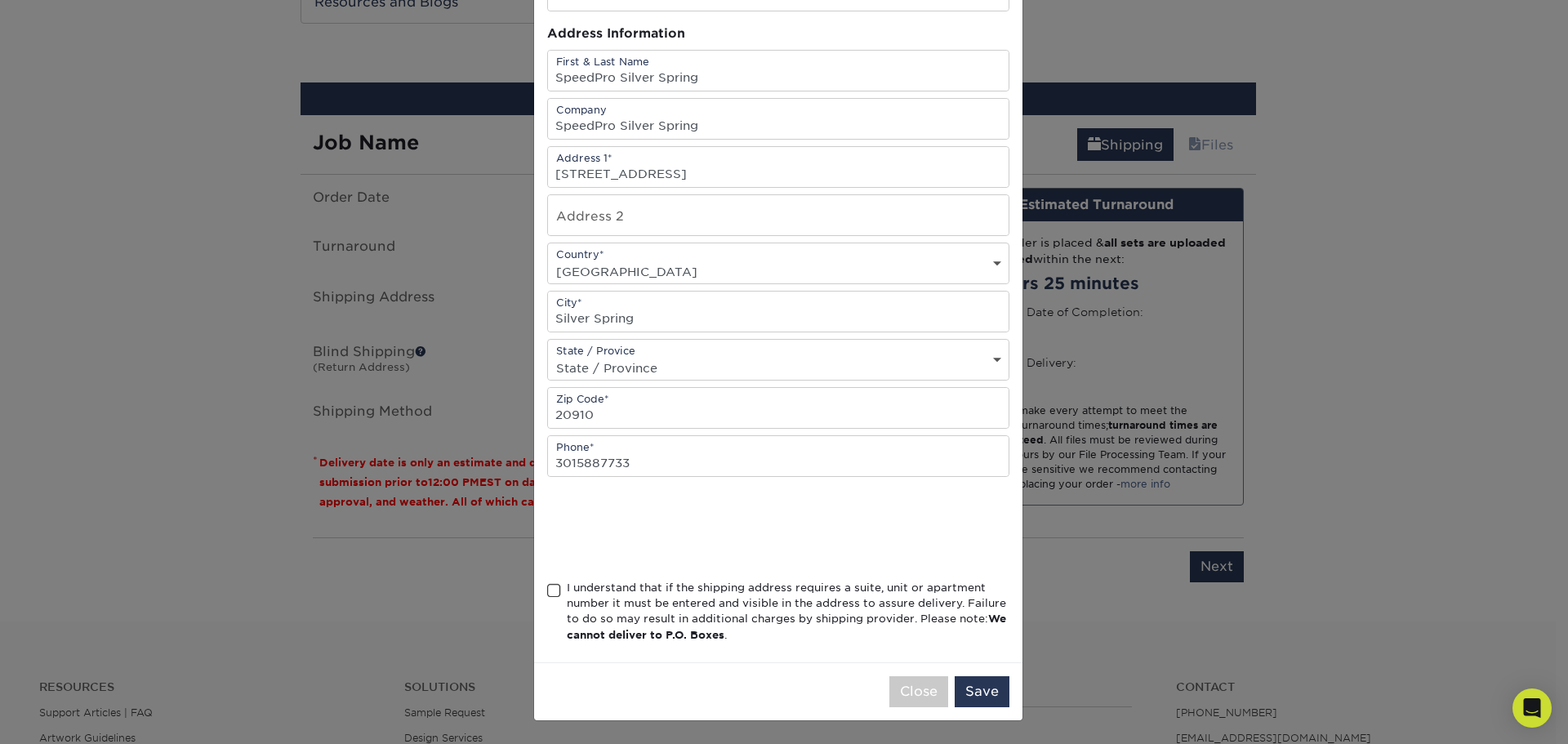
click at [547, 590] on span at bounding box center [554, 591] width 14 height 16
click at [0, 0] on input "I understand that if the shipping address requires a suite, unit or apartment n…" at bounding box center [0, 0] width 0 height 0
click at [986, 688] on button "Save" at bounding box center [981, 691] width 55 height 31
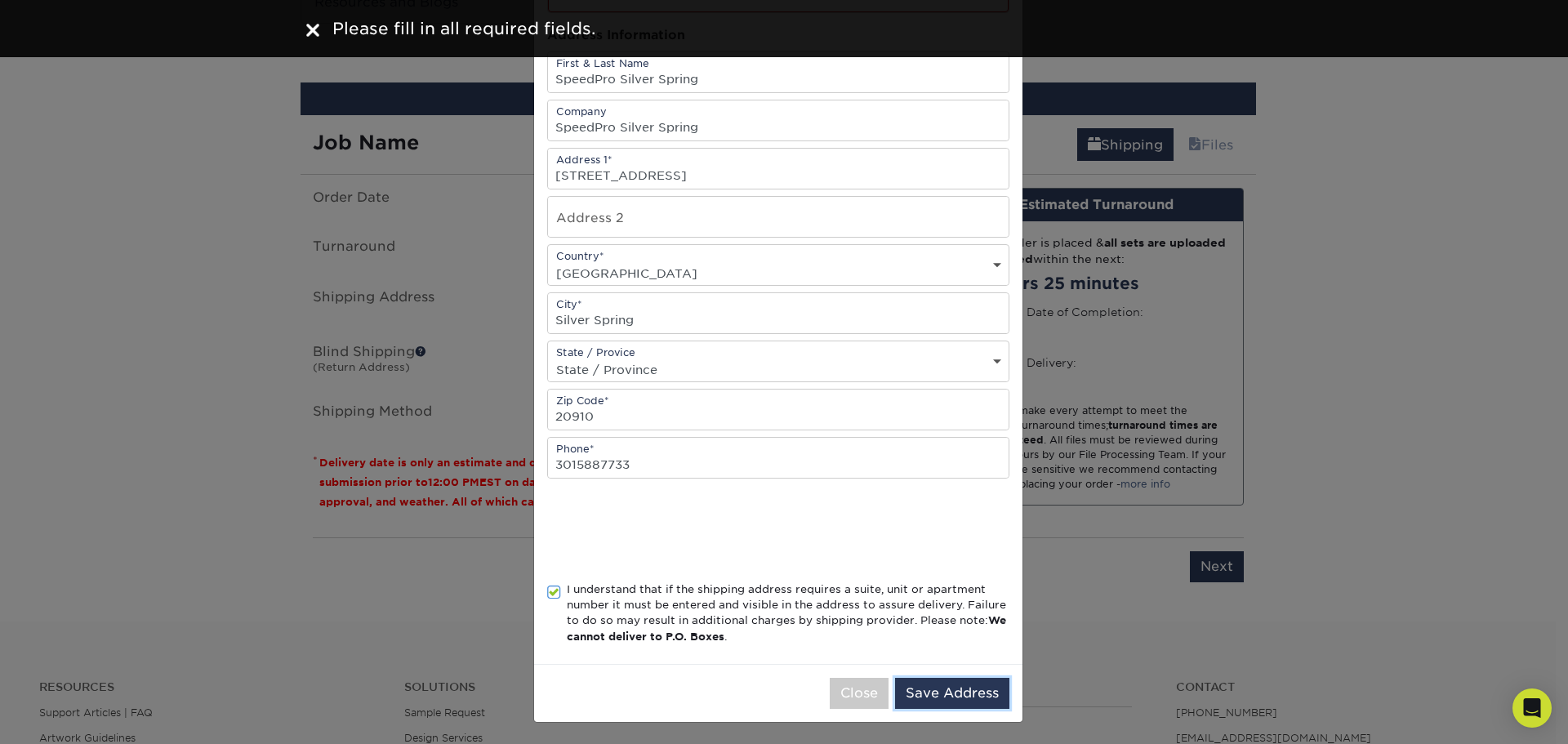
scroll to position [0, 0]
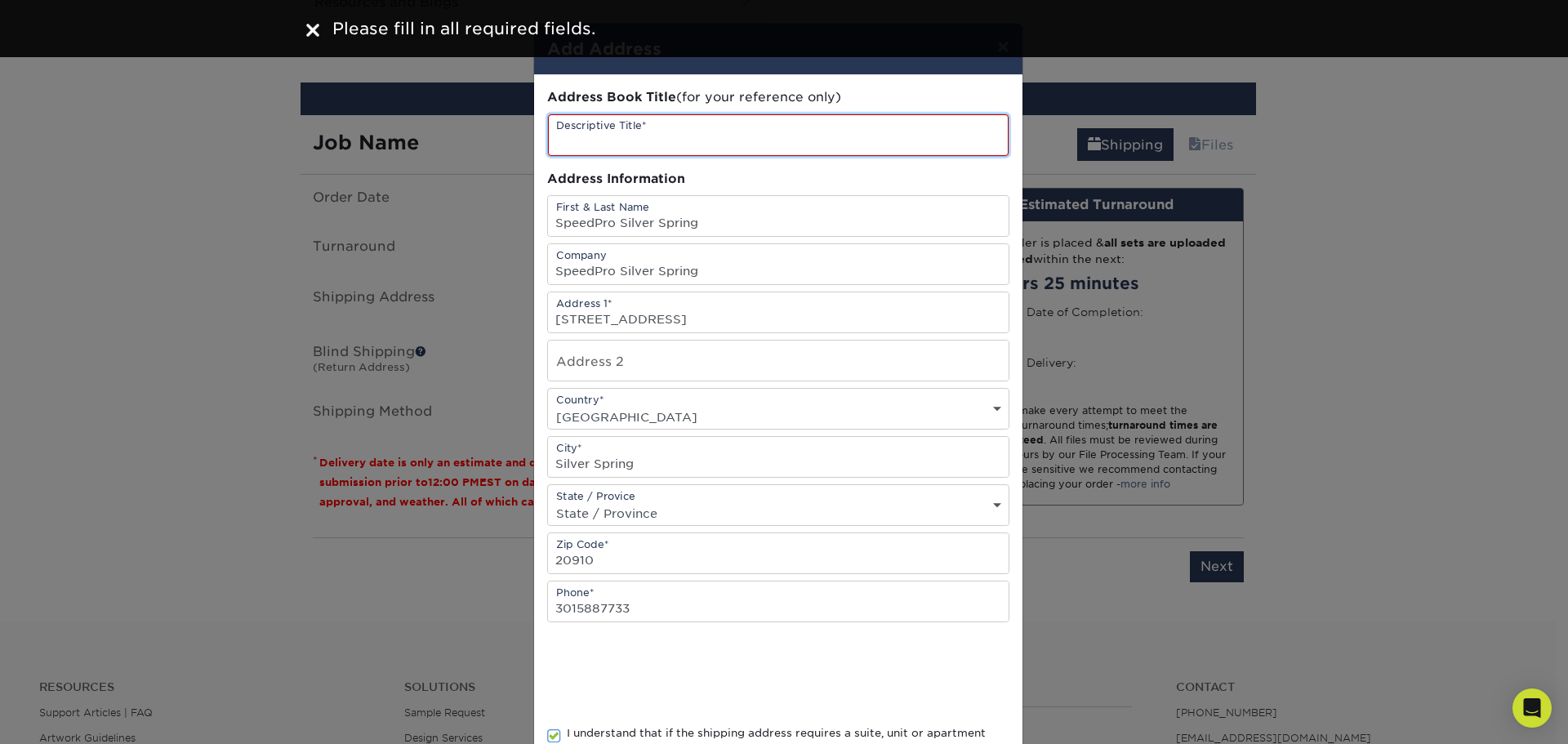
click at [756, 138] on input "text" at bounding box center [778, 135] width 460 height 42
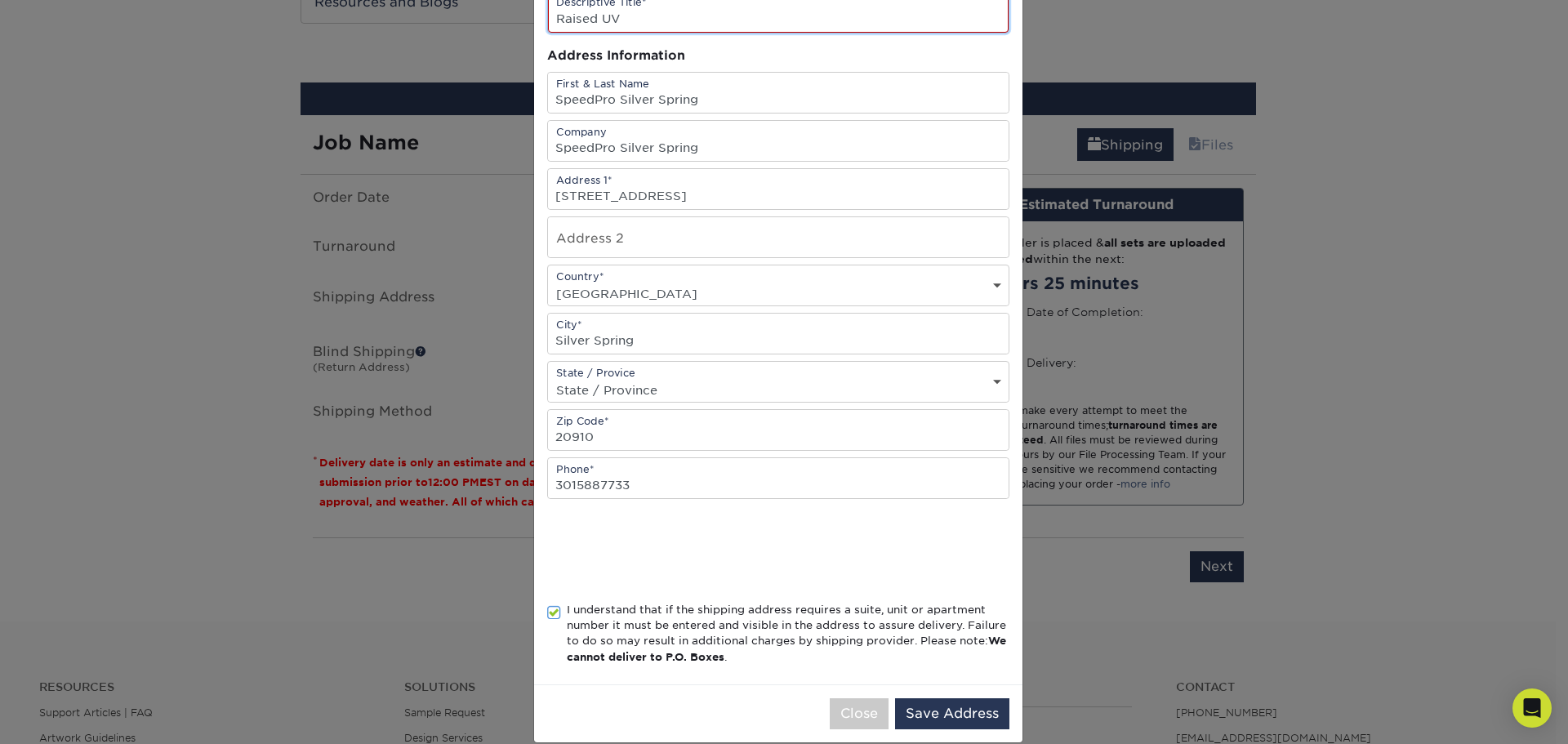
scroll to position [145, 0]
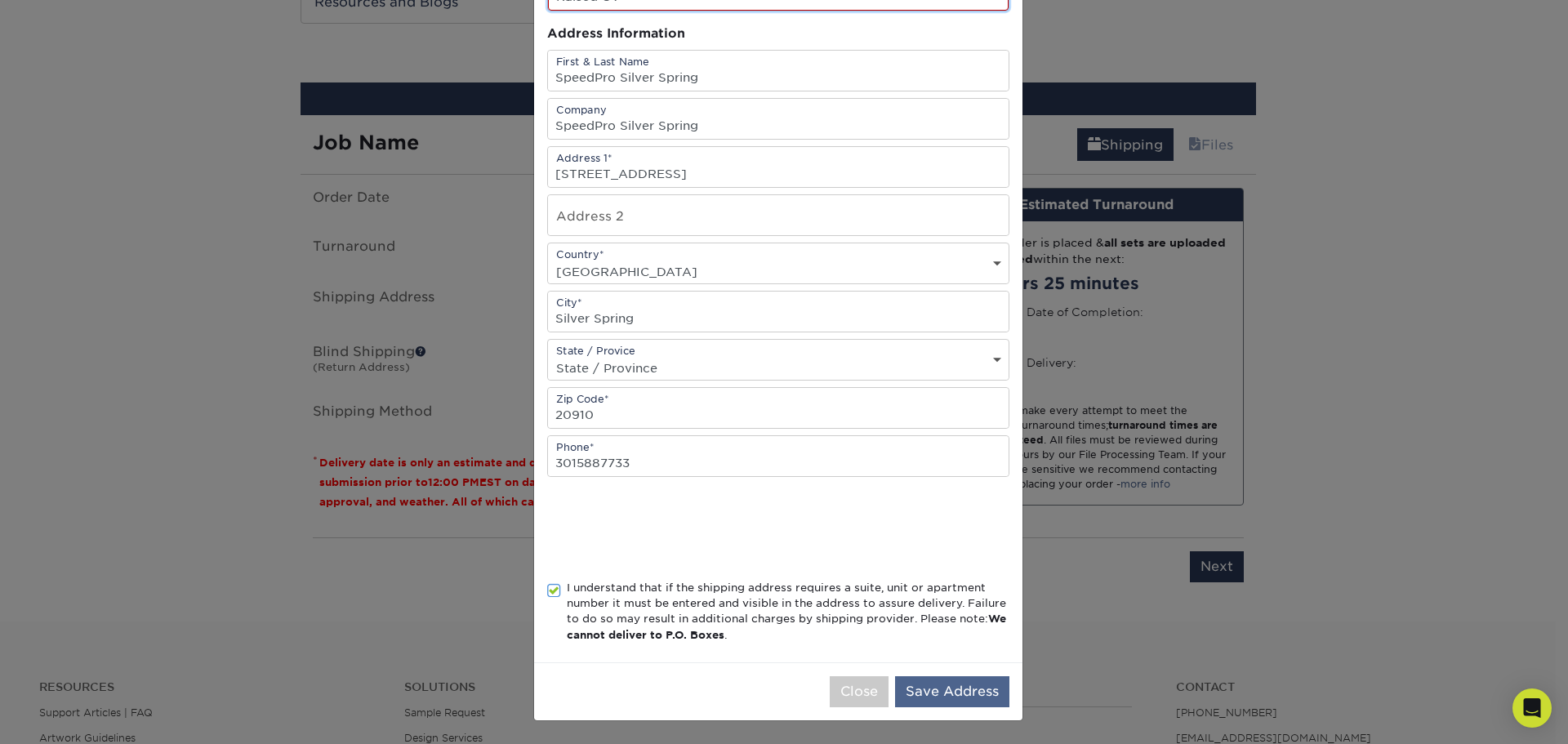
type input "Raised UV"
click at [905, 680] on button "Save Address" at bounding box center [952, 691] width 115 height 31
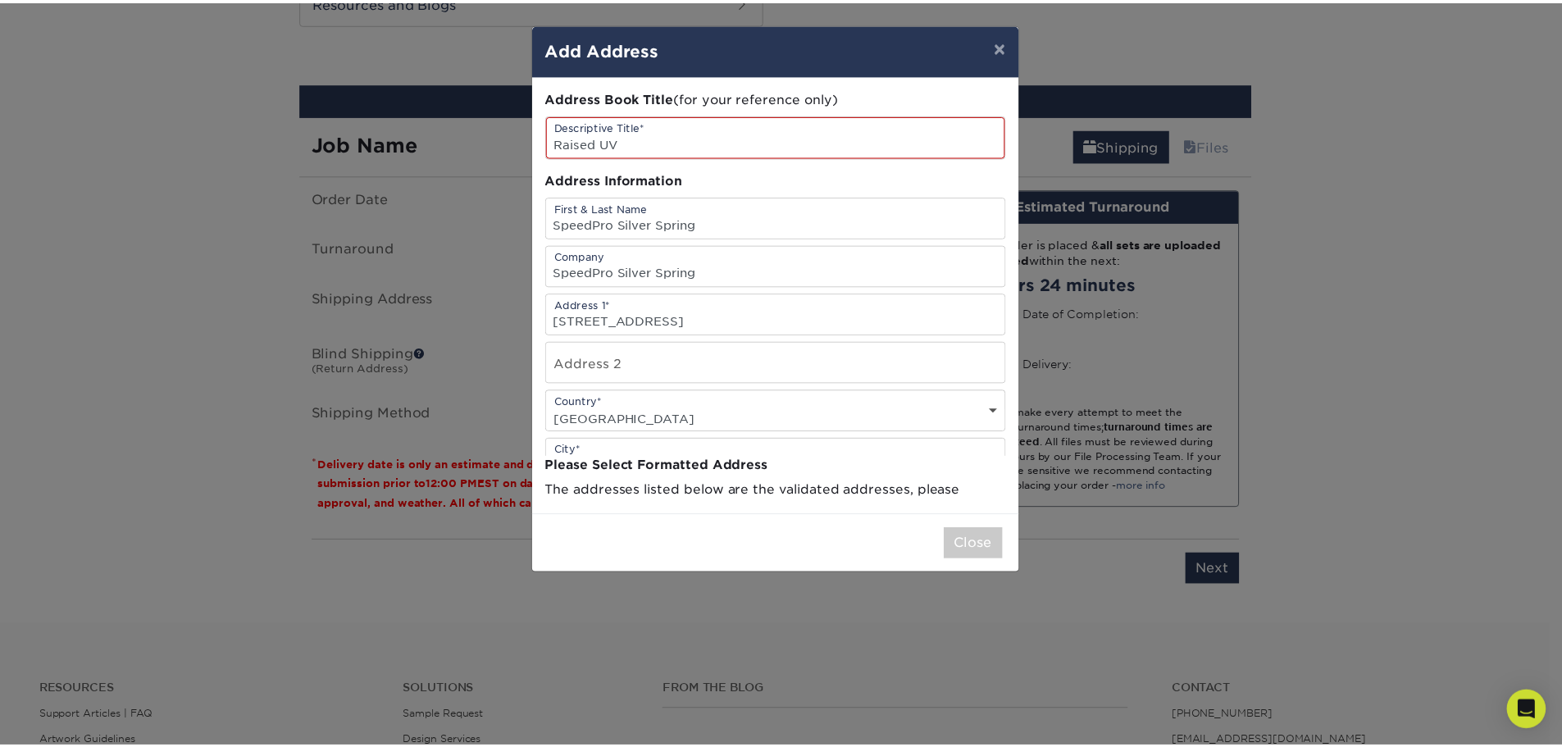
scroll to position [0, 0]
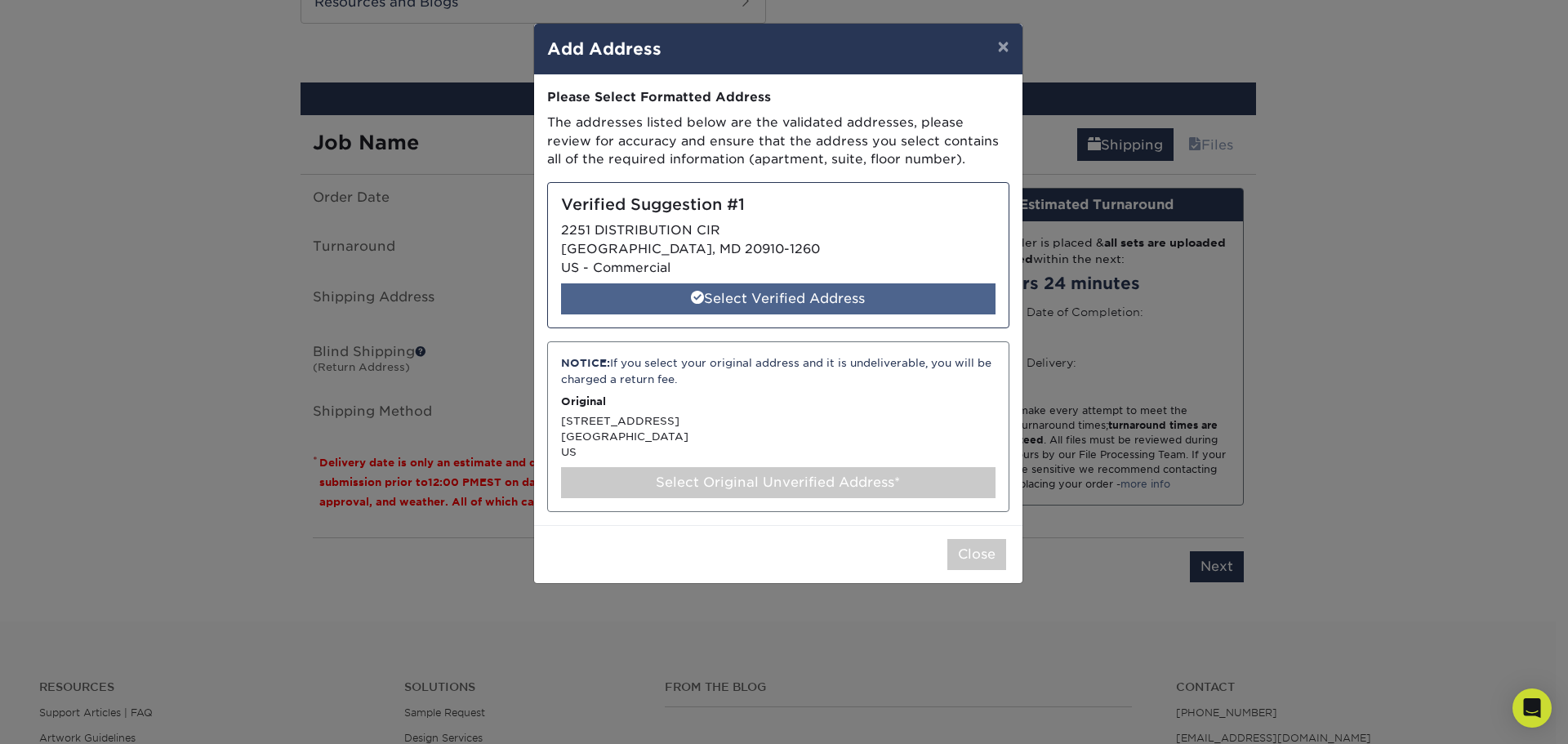
click at [854, 297] on div "Select Verified Address" at bounding box center [778, 298] width 434 height 31
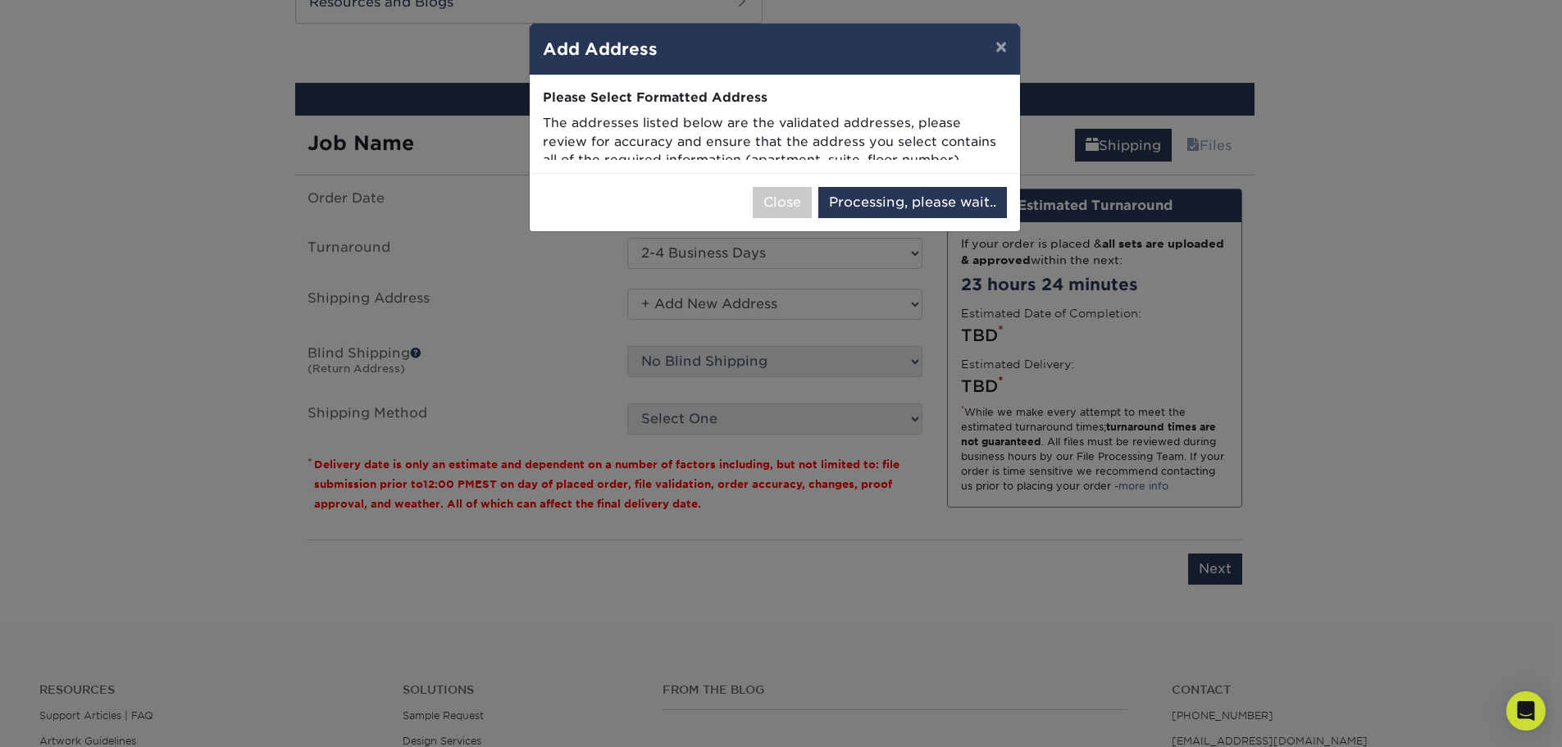
select select "285437"
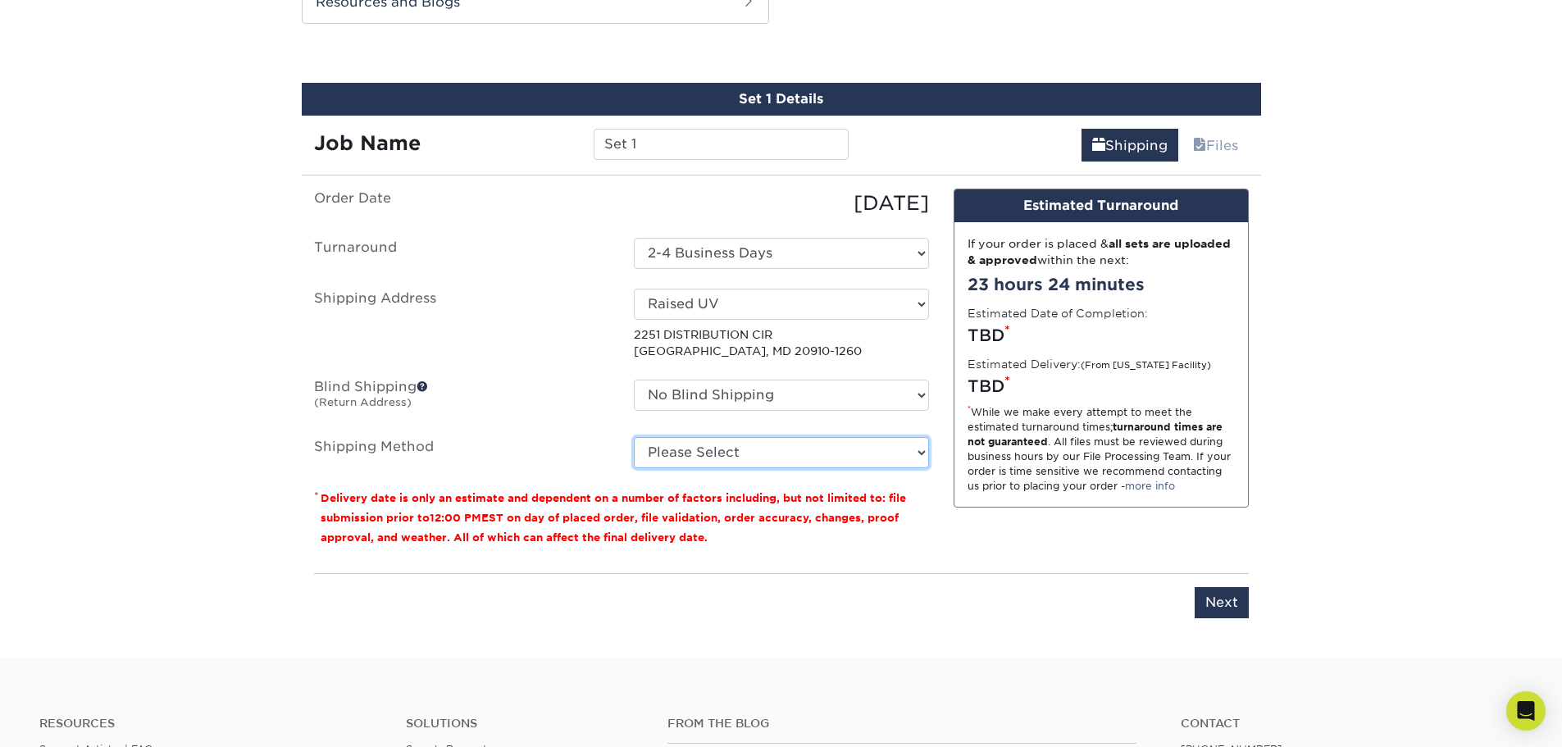
click at [812, 458] on select "Please Select Ground Shipping (+$7.84) 3 Day Shipping Service (+$15.34) 2 Day A…" at bounding box center [781, 452] width 295 height 31
select select "03"
click at [634, 437] on select "Please Select Ground Shipping (+$7.84) 3 Day Shipping Service (+$15.34) 2 Day A…" at bounding box center [781, 452] width 295 height 31
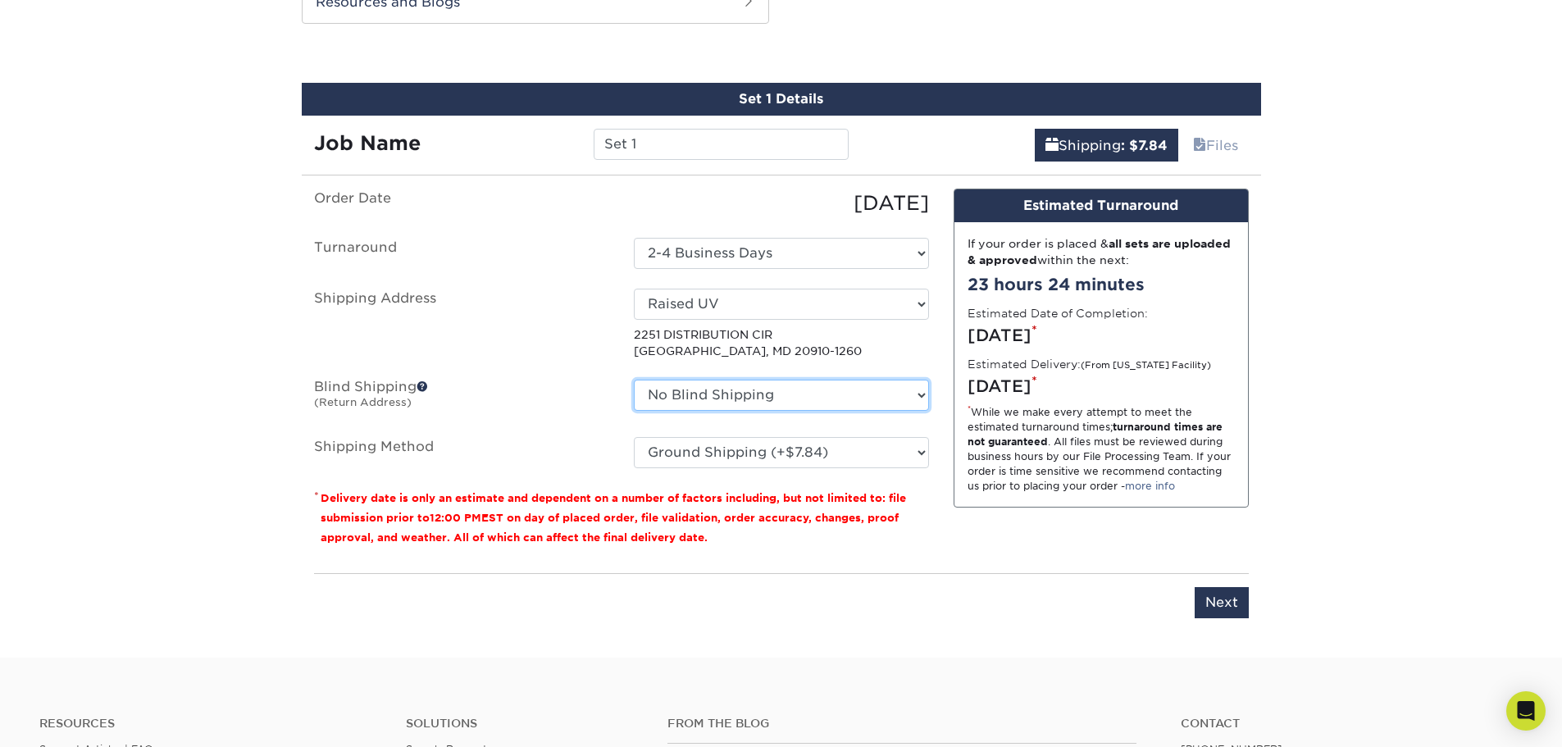
click at [799, 402] on select "No Blind Shipping + Add New Address" at bounding box center [781, 395] width 295 height 31
click at [595, 374] on ul "Order Date 08/26/2025 Turnaround Select One 2-4 Business Days Shipping Address …" at bounding box center [621, 329] width 615 height 280
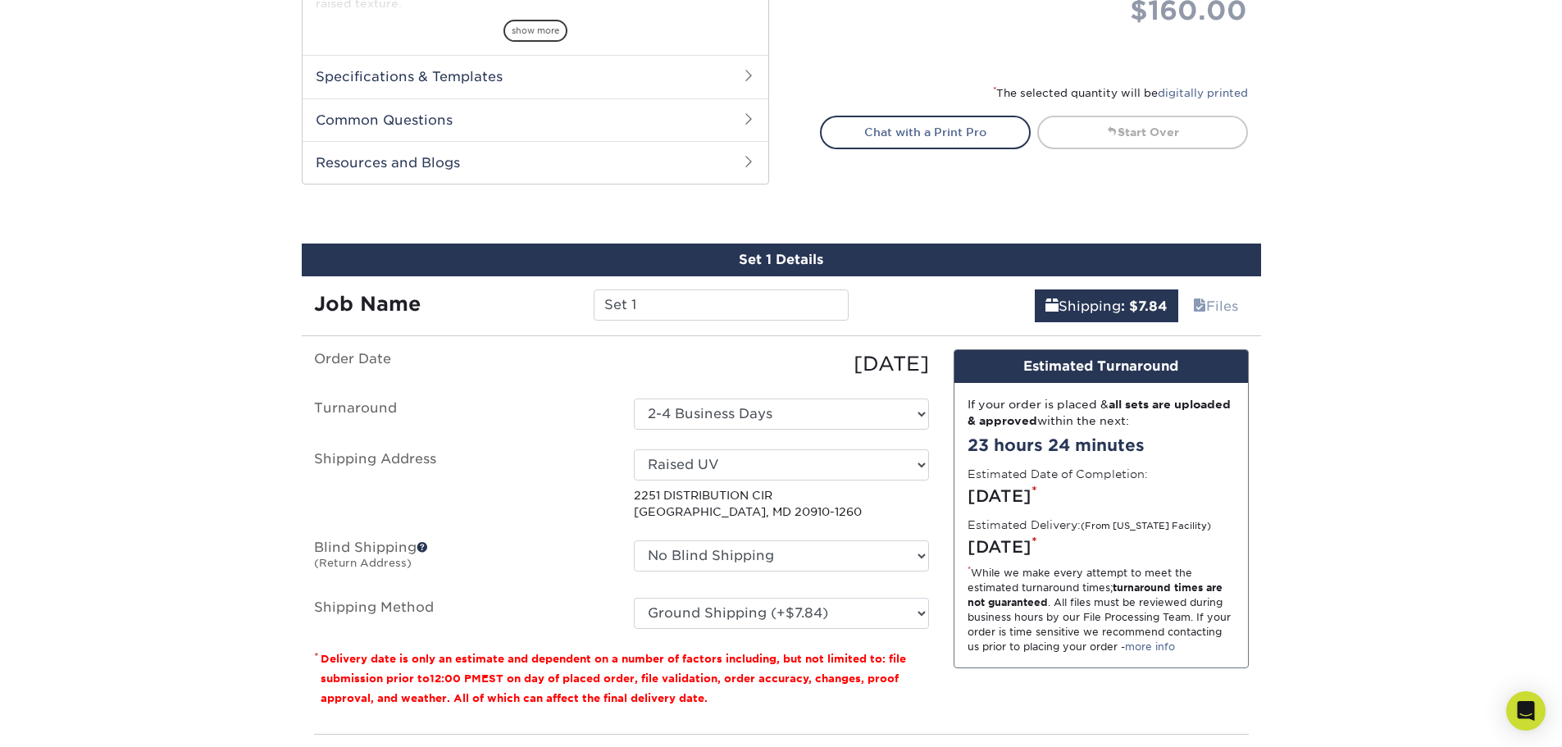
scroll to position [922, 0]
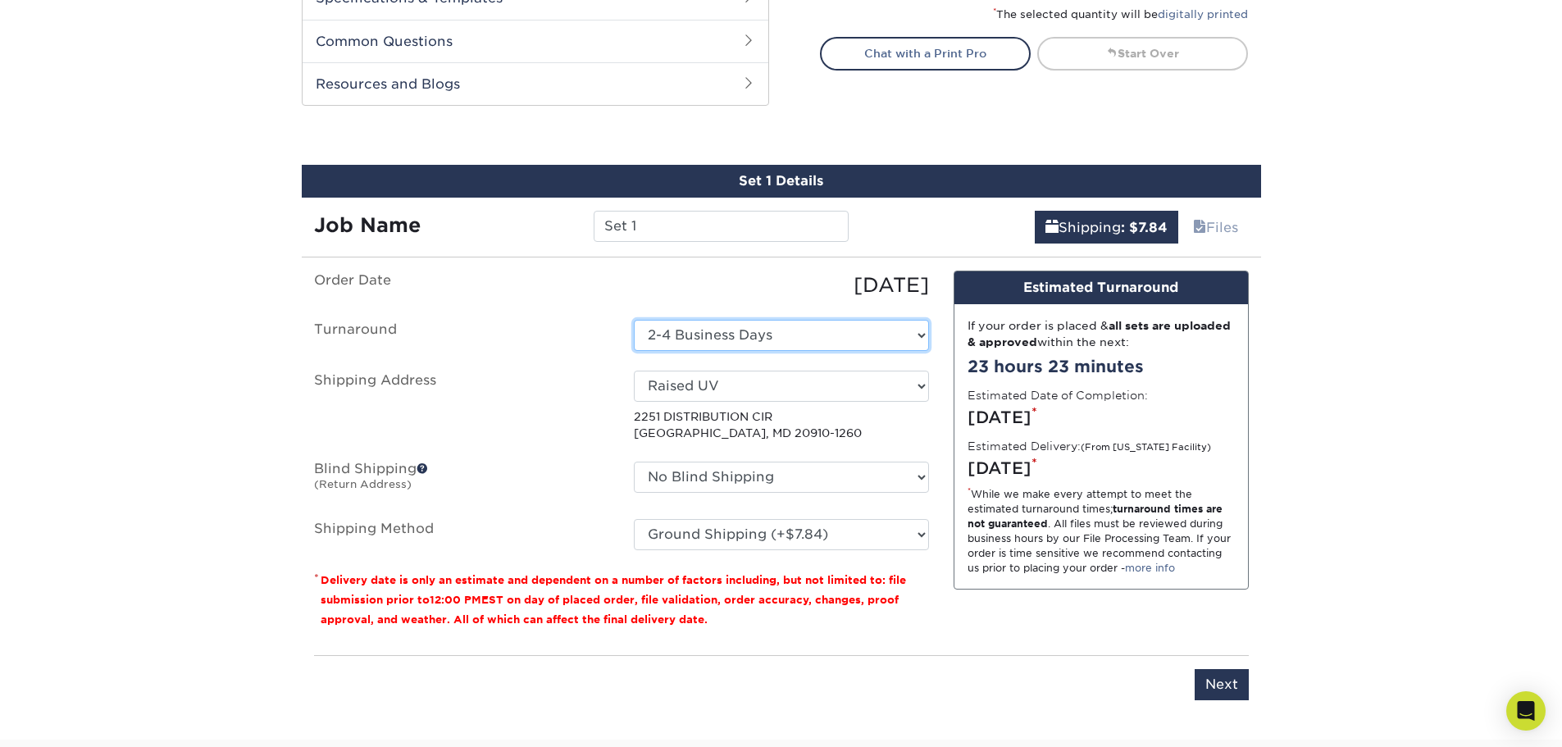
click at [826, 323] on select "Select One 2-4 Business Days" at bounding box center [781, 335] width 295 height 31
click at [825, 330] on select "Select One 2-4 Business Days" at bounding box center [781, 335] width 295 height 31
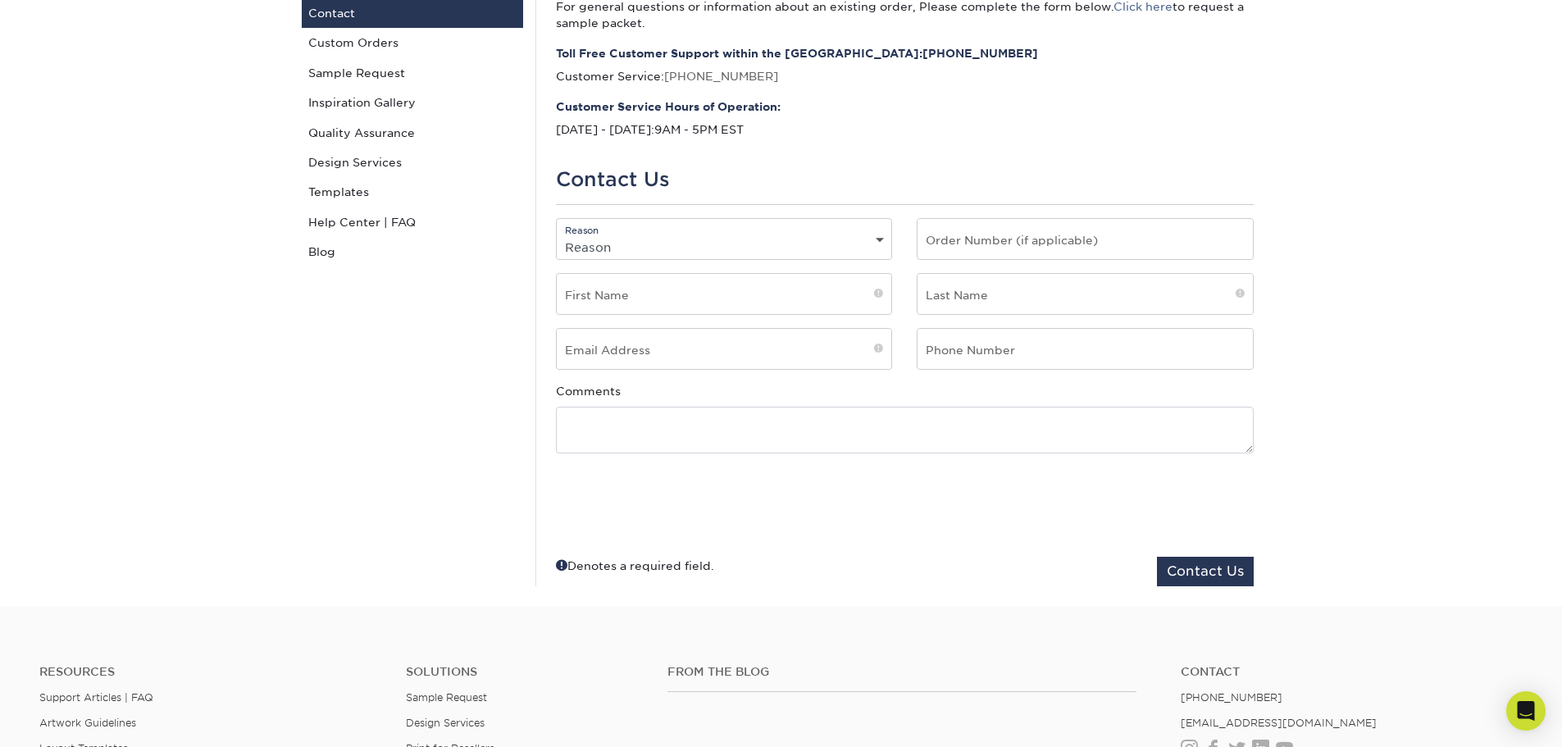
scroll to position [24, 0]
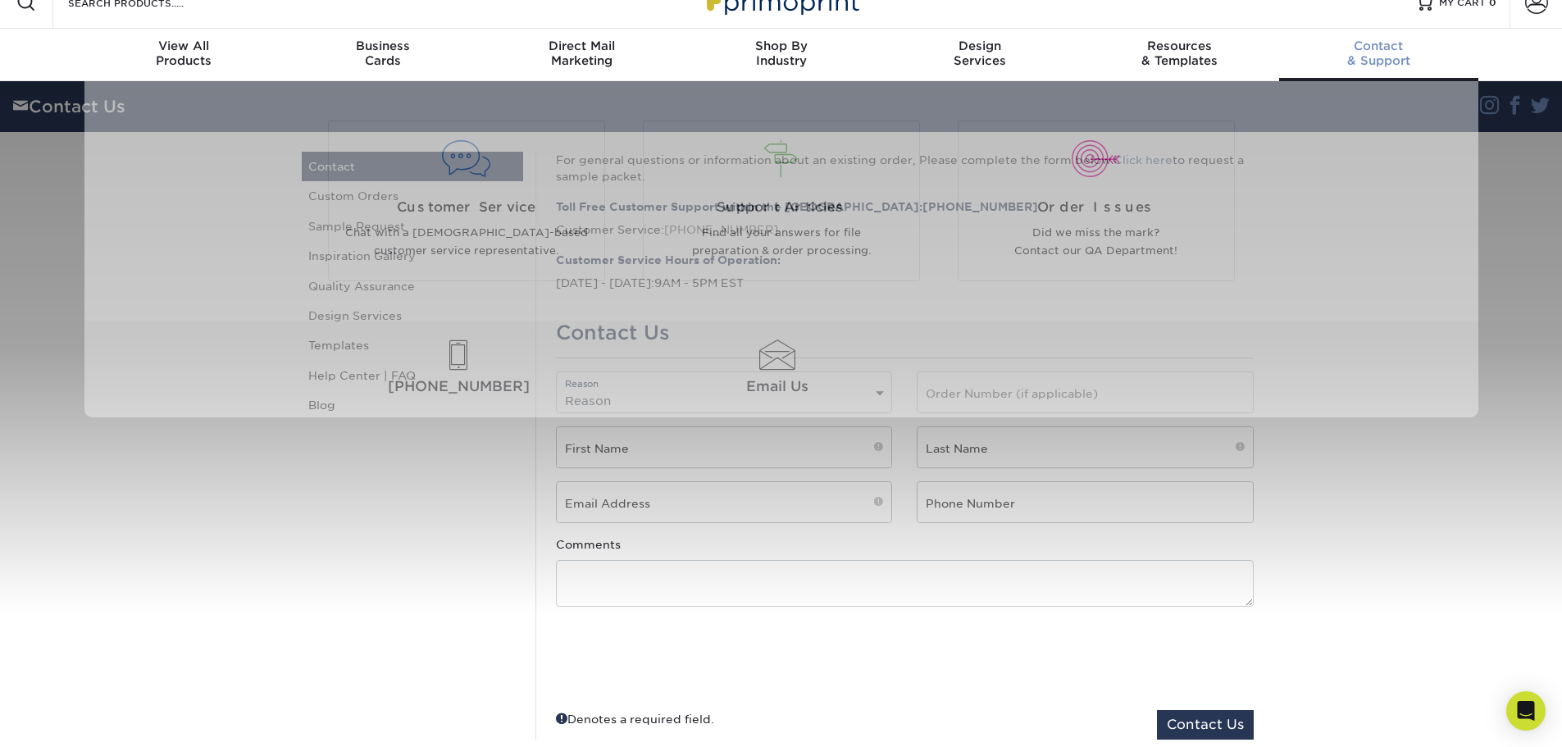
click at [1379, 43] on span "Contact" at bounding box center [1378, 46] width 199 height 15
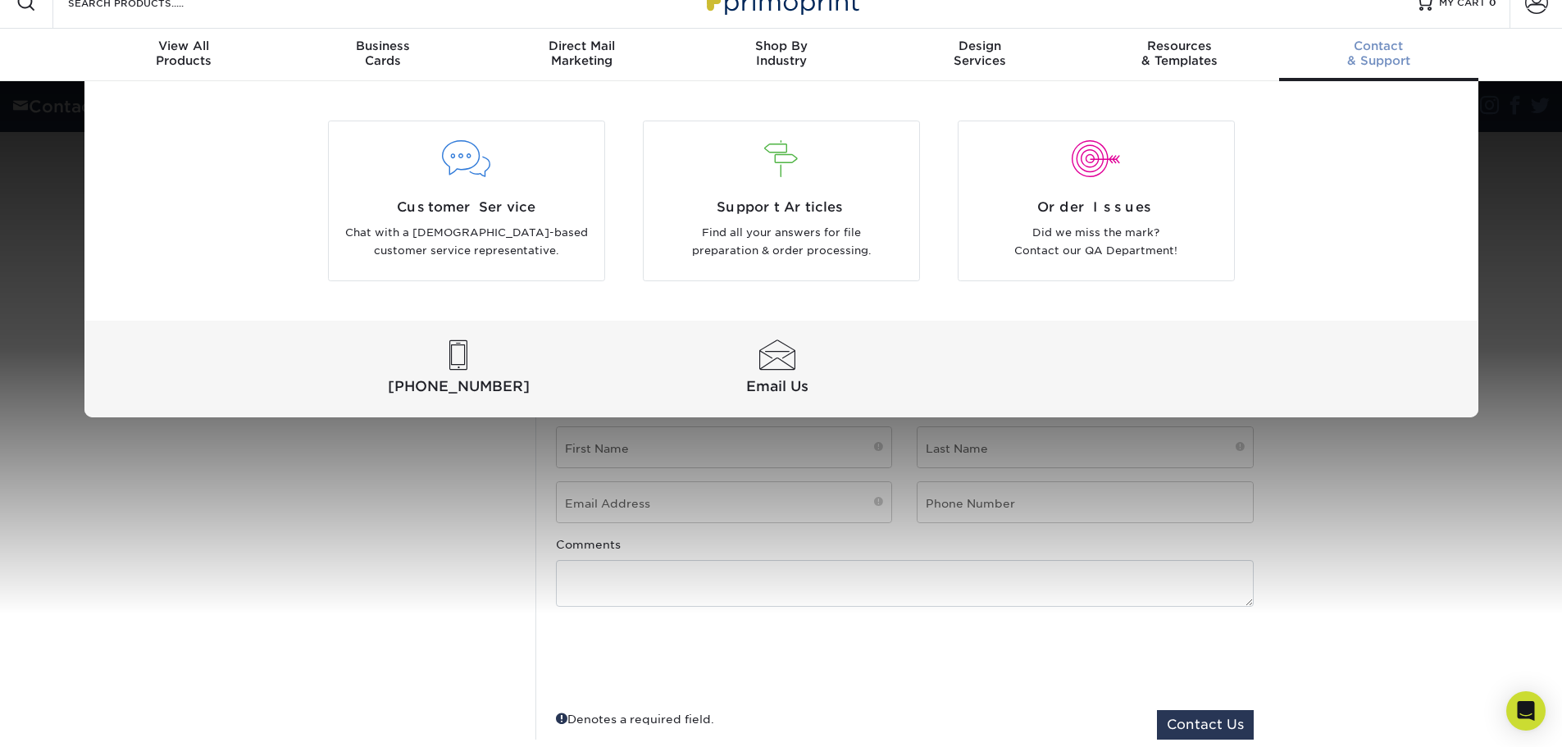
click at [1530, 358] on div "Customer Service Chat with a US-based customer service representative. Support …" at bounding box center [781, 249] width 1562 height 336
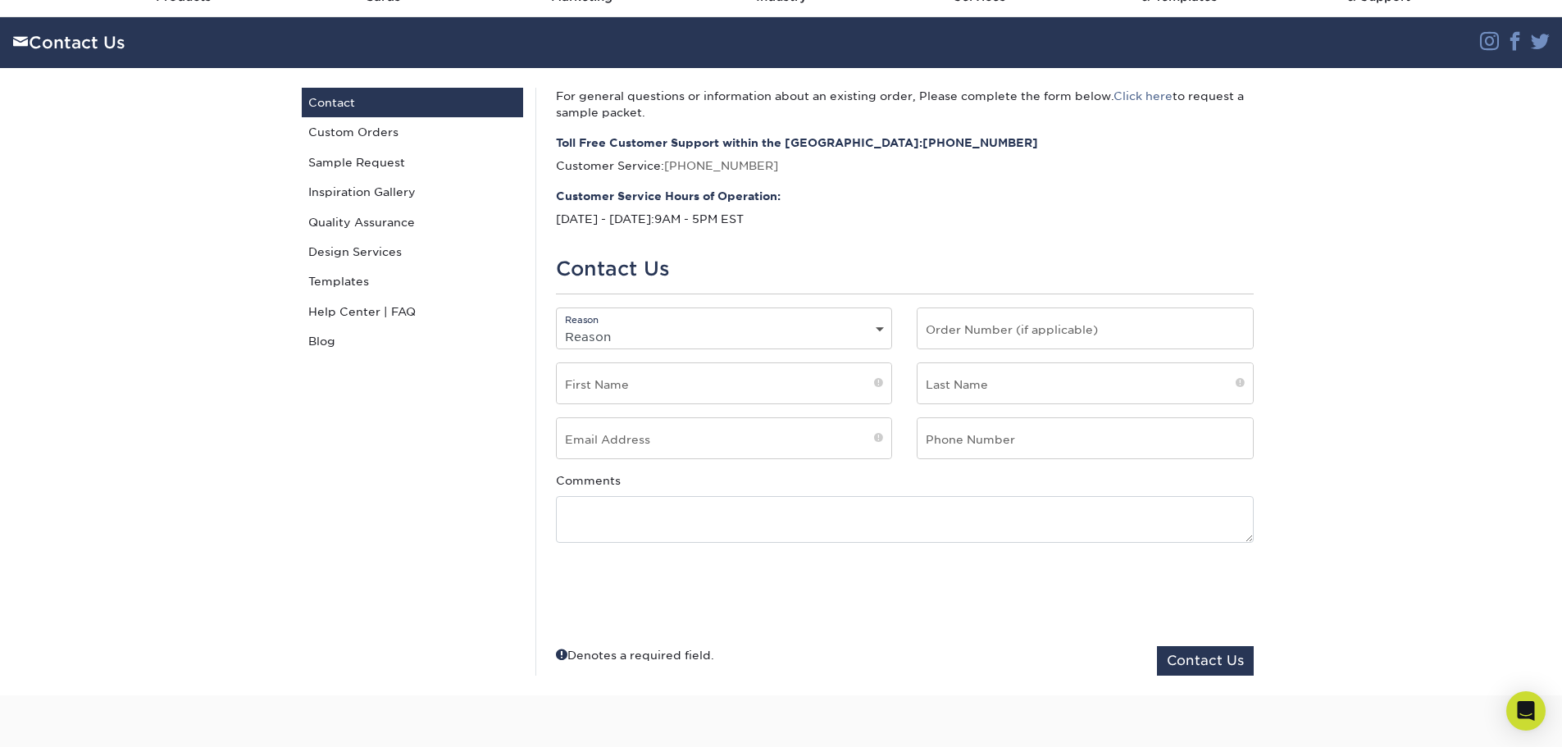
scroll to position [0, 0]
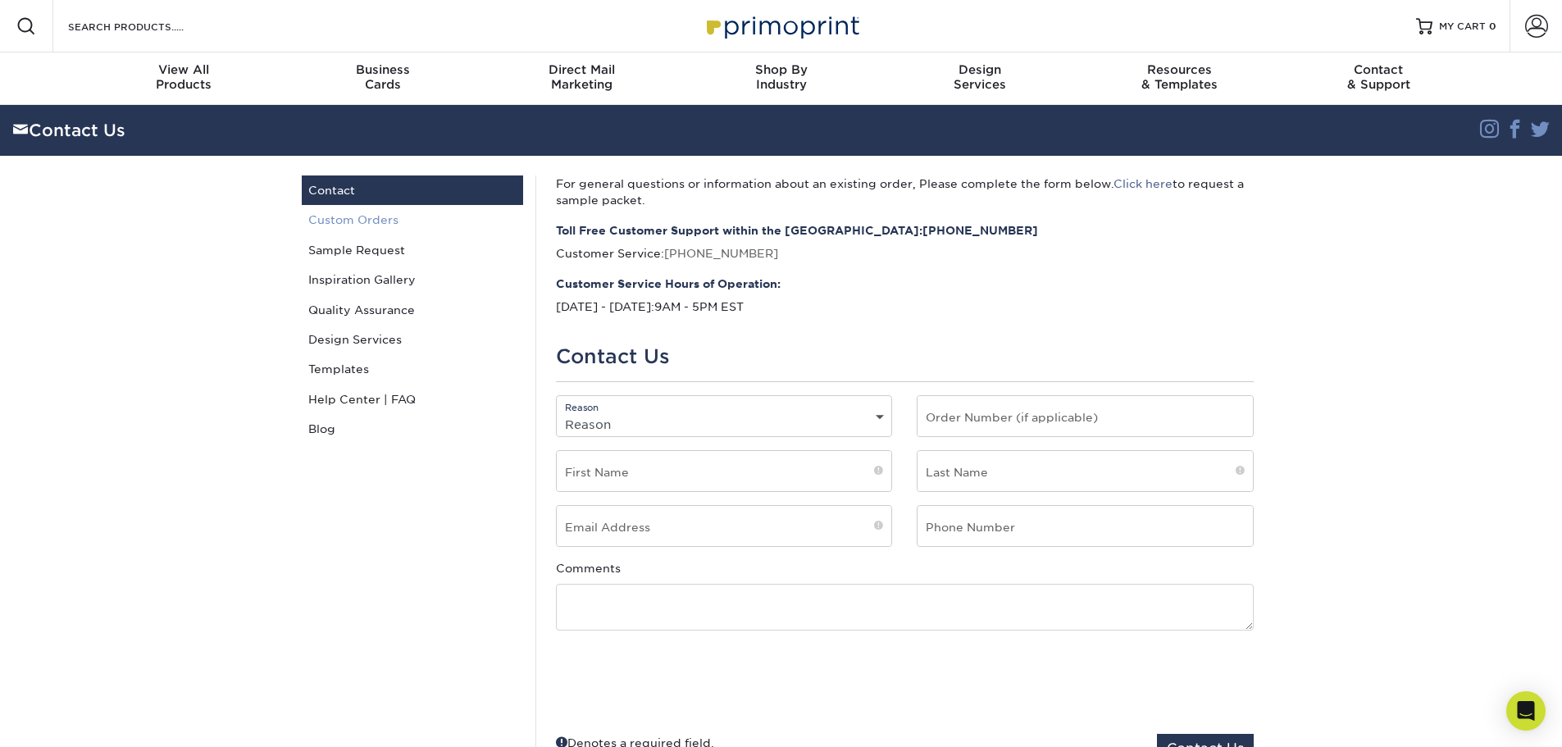
click at [335, 217] on link "Custom Orders" at bounding box center [412, 220] width 221 height 30
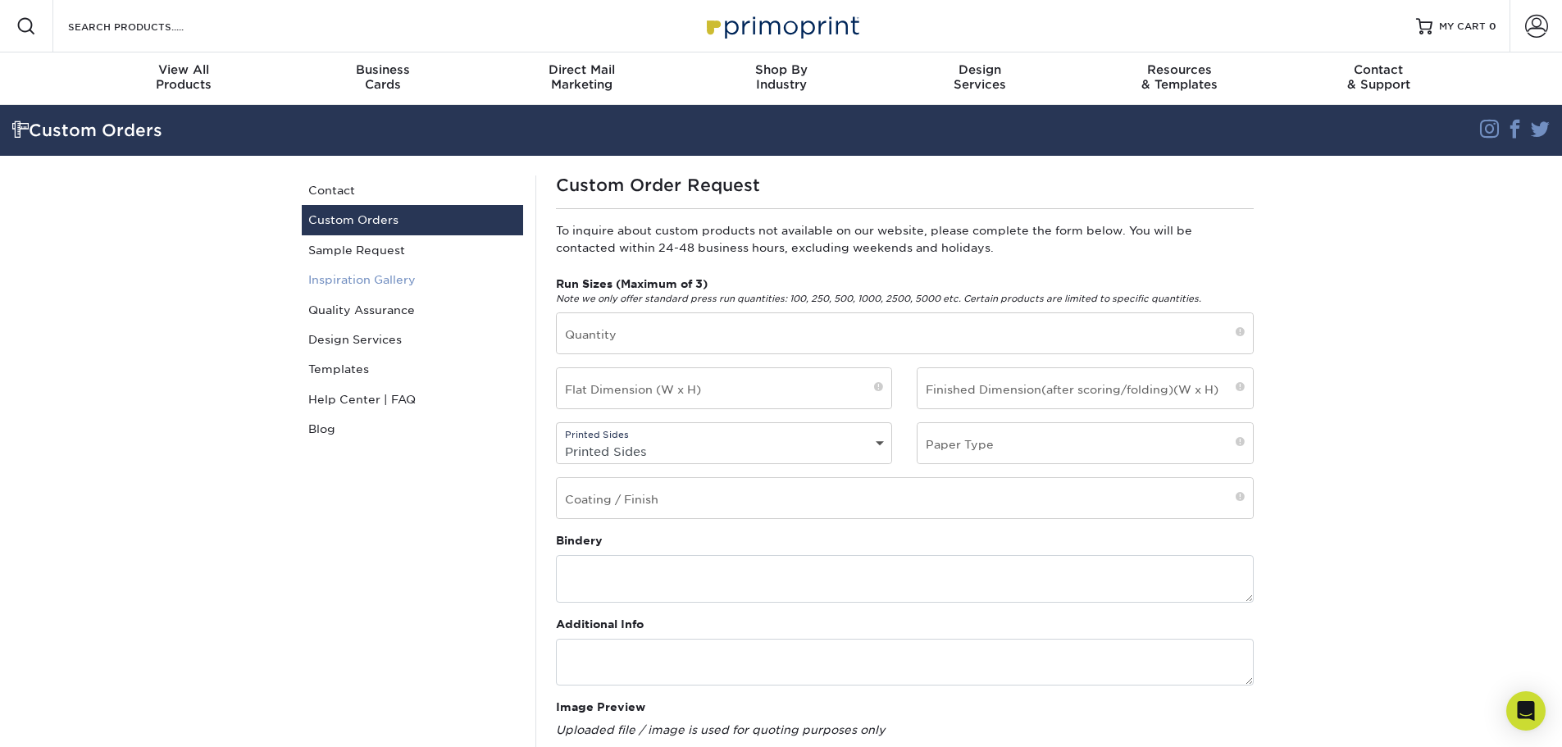
click at [374, 274] on link "Inspiration Gallery" at bounding box center [412, 280] width 221 height 30
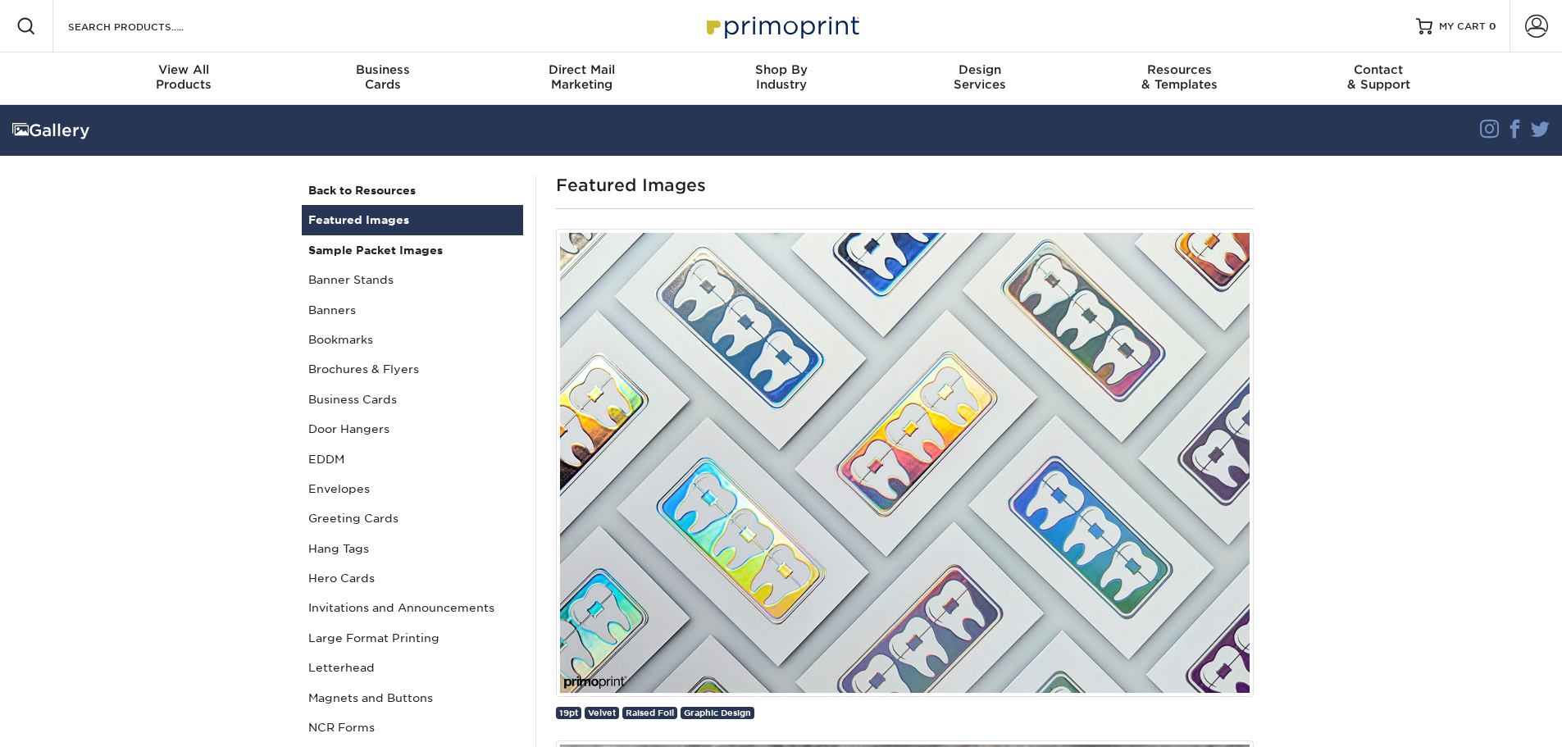
click at [386, 311] on link "Banners" at bounding box center [412, 310] width 221 height 30
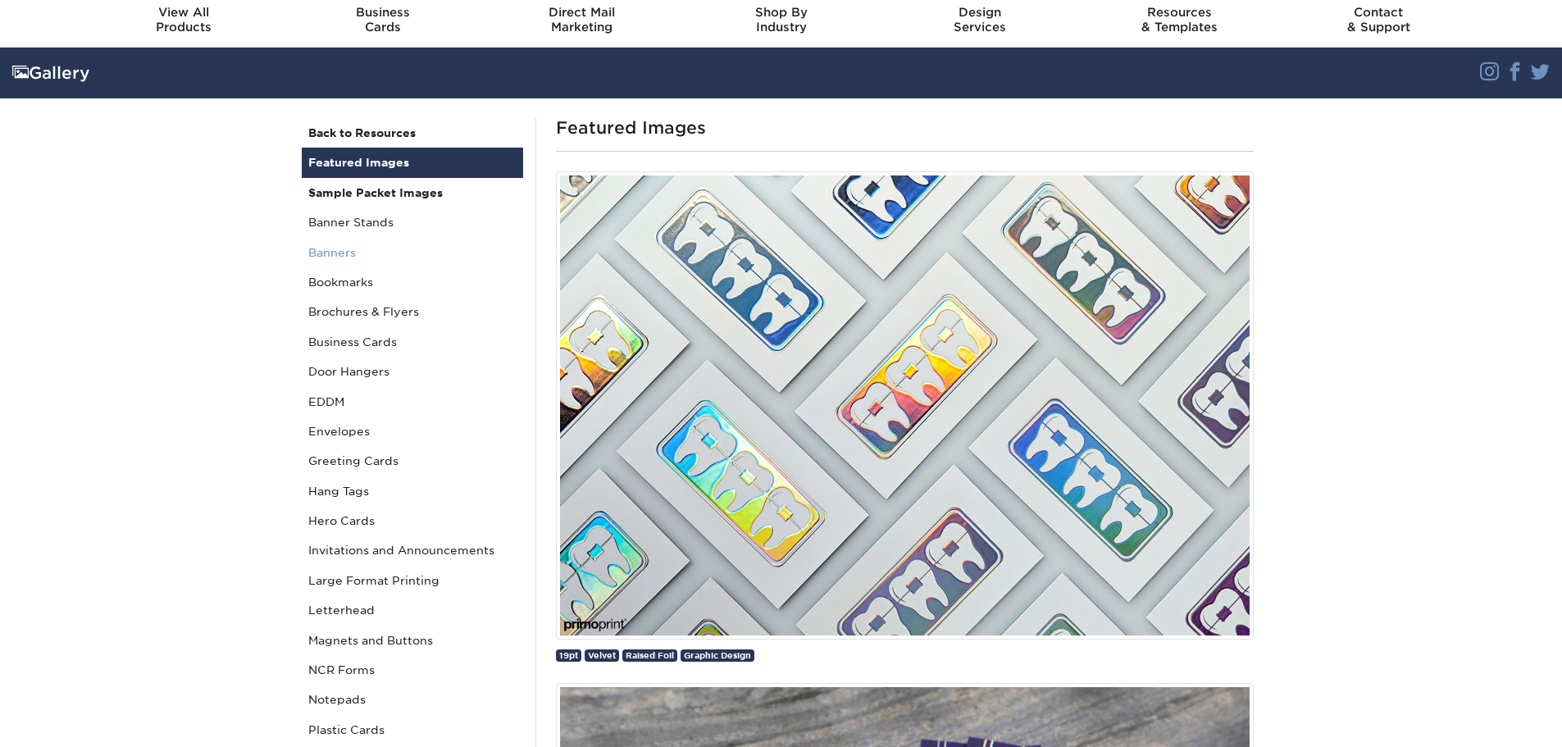
scroll to position [82, 0]
